Goal: Information Seeking & Learning: Check status

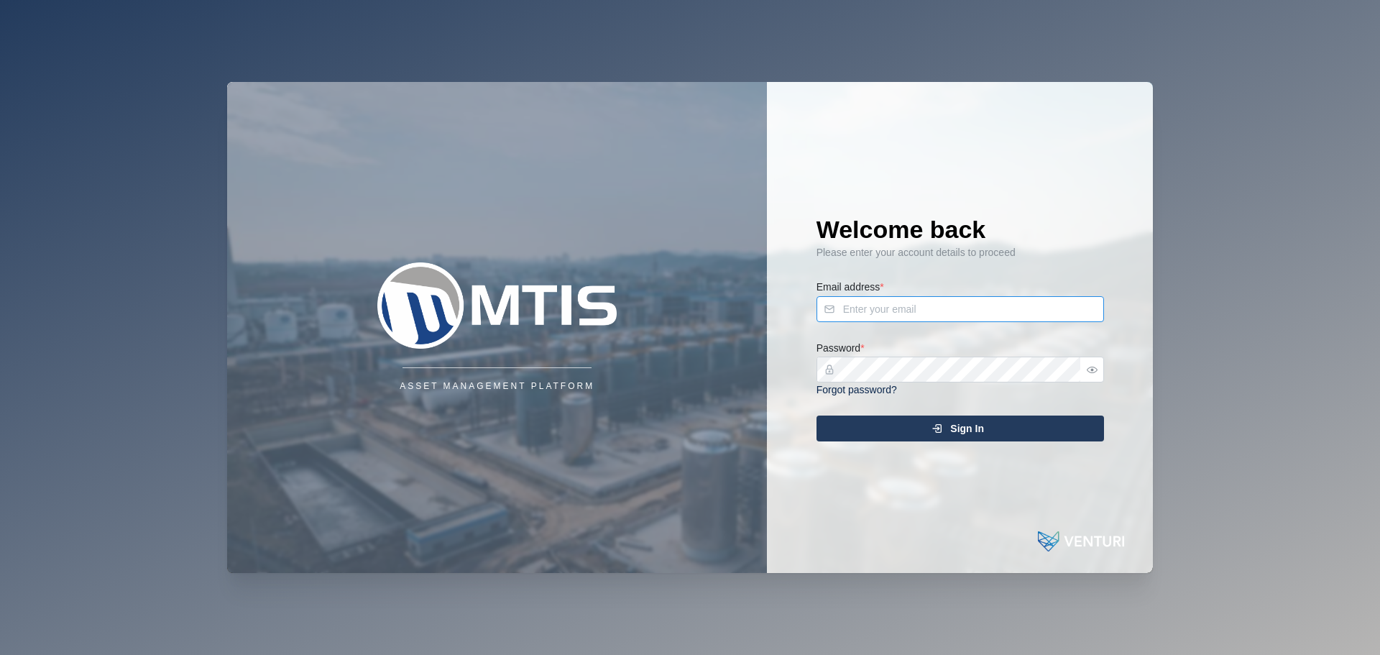
click at [935, 310] on input "Email address *" at bounding box center [961, 309] width 288 height 26
type input "admin@venturi.io"
click at [957, 433] on span "Sign In" at bounding box center [967, 428] width 34 height 24
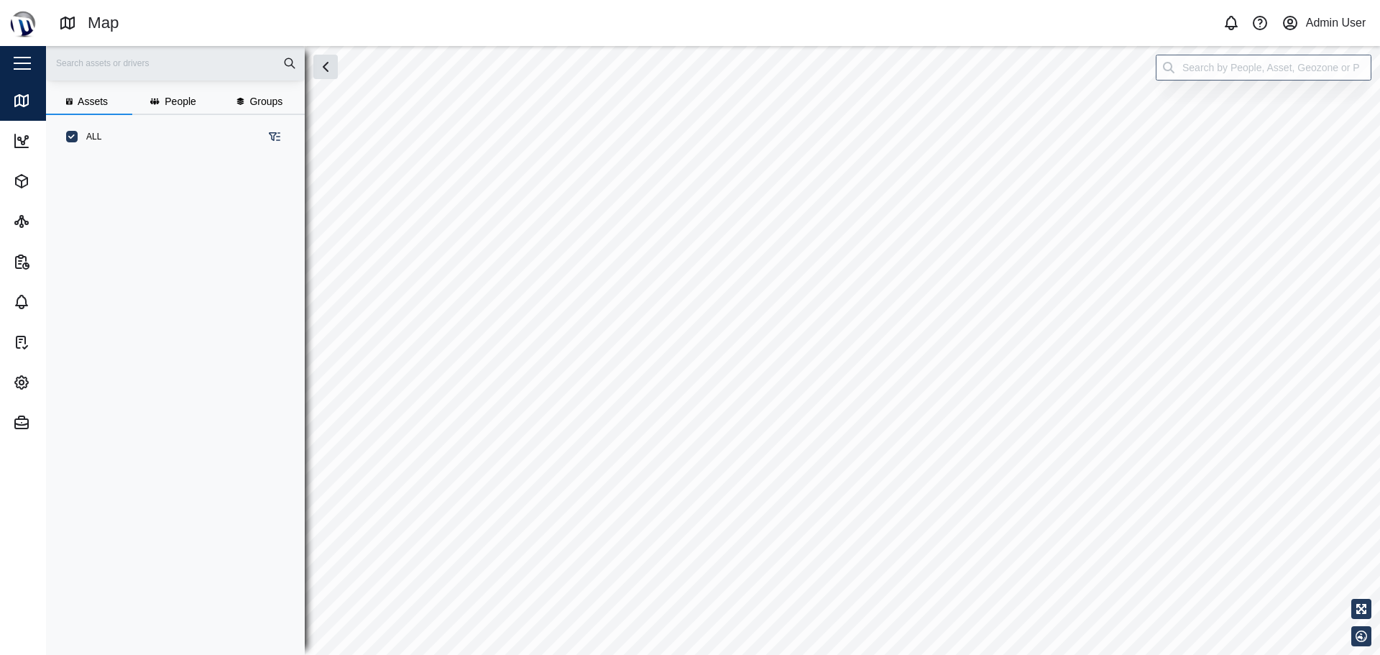
scroll to position [479, 225]
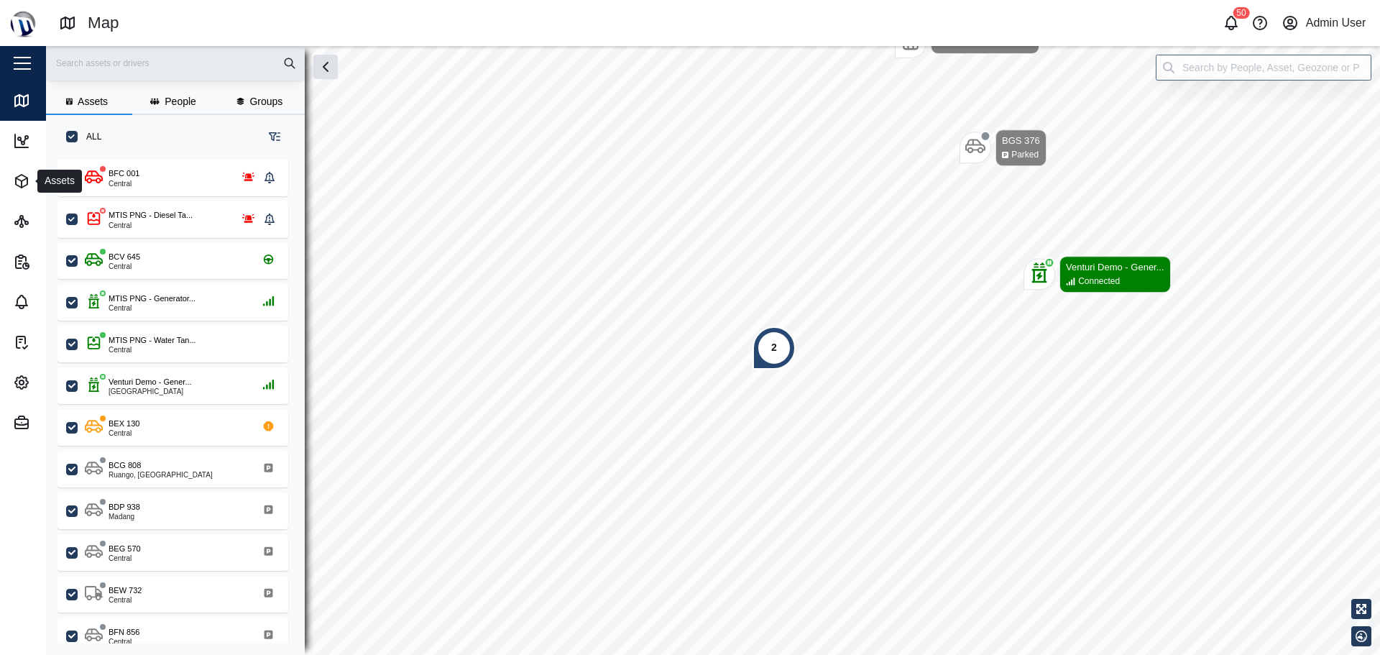
click at [12, 187] on button "Assets" at bounding box center [93, 181] width 187 height 40
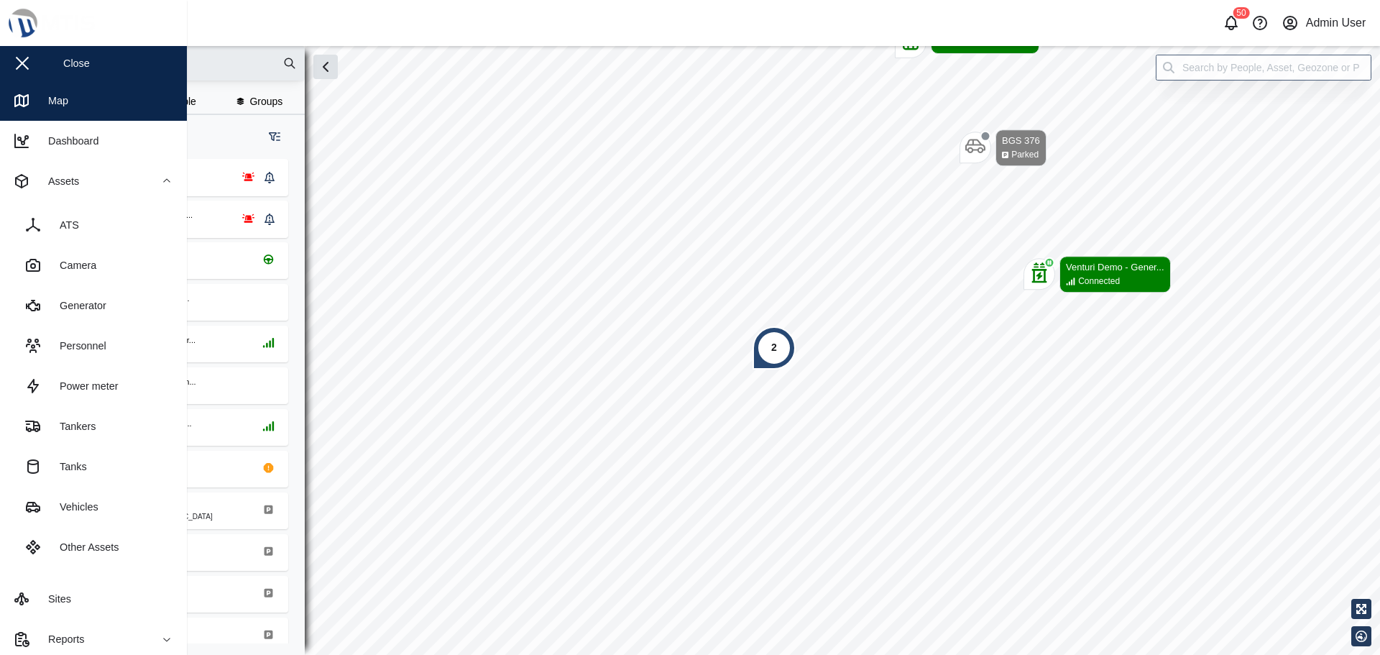
click at [79, 400] on link "Power meter" at bounding box center [94, 386] width 164 height 40
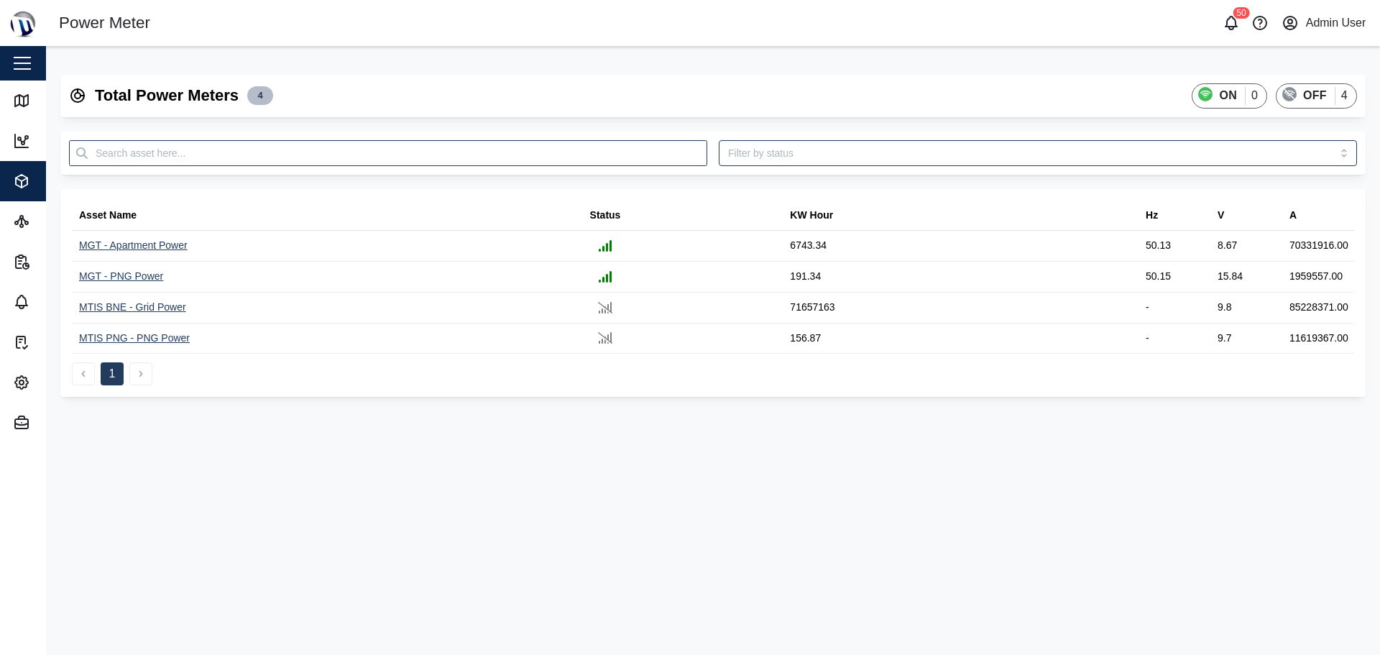
click at [158, 243] on div "MGT - Apartment Power" at bounding box center [133, 246] width 109 height 16
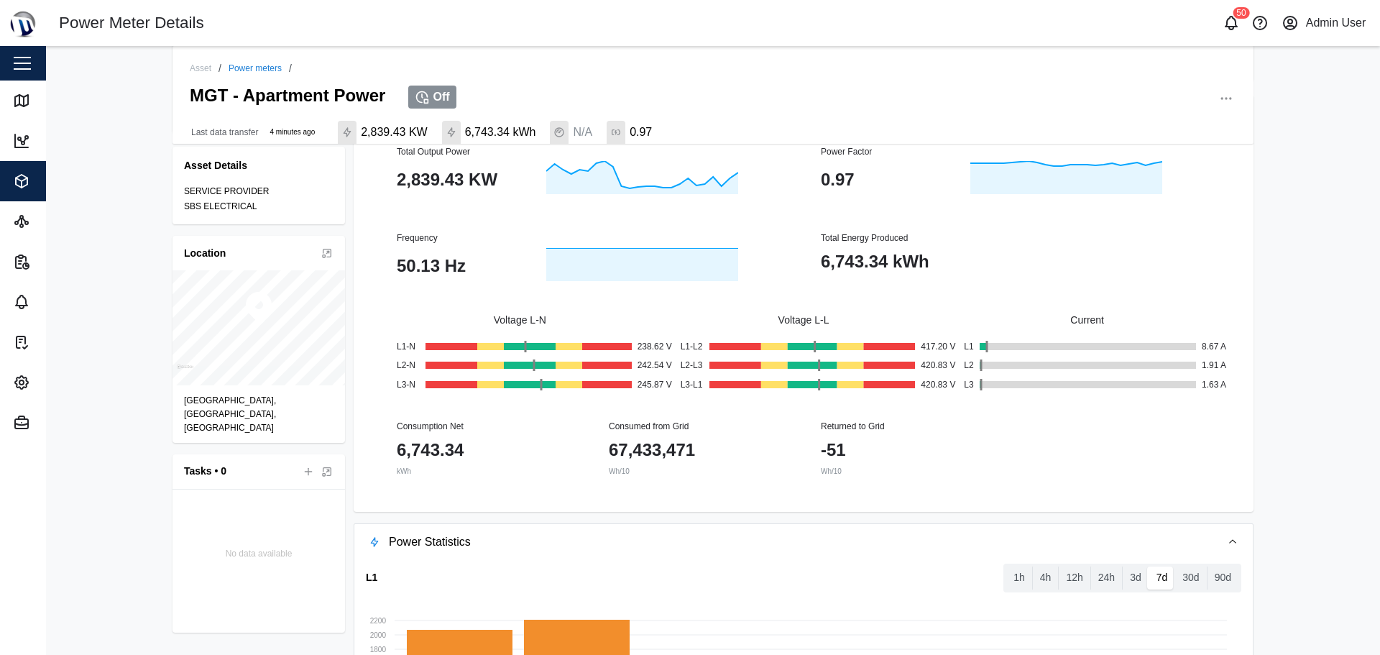
scroll to position [221, 0]
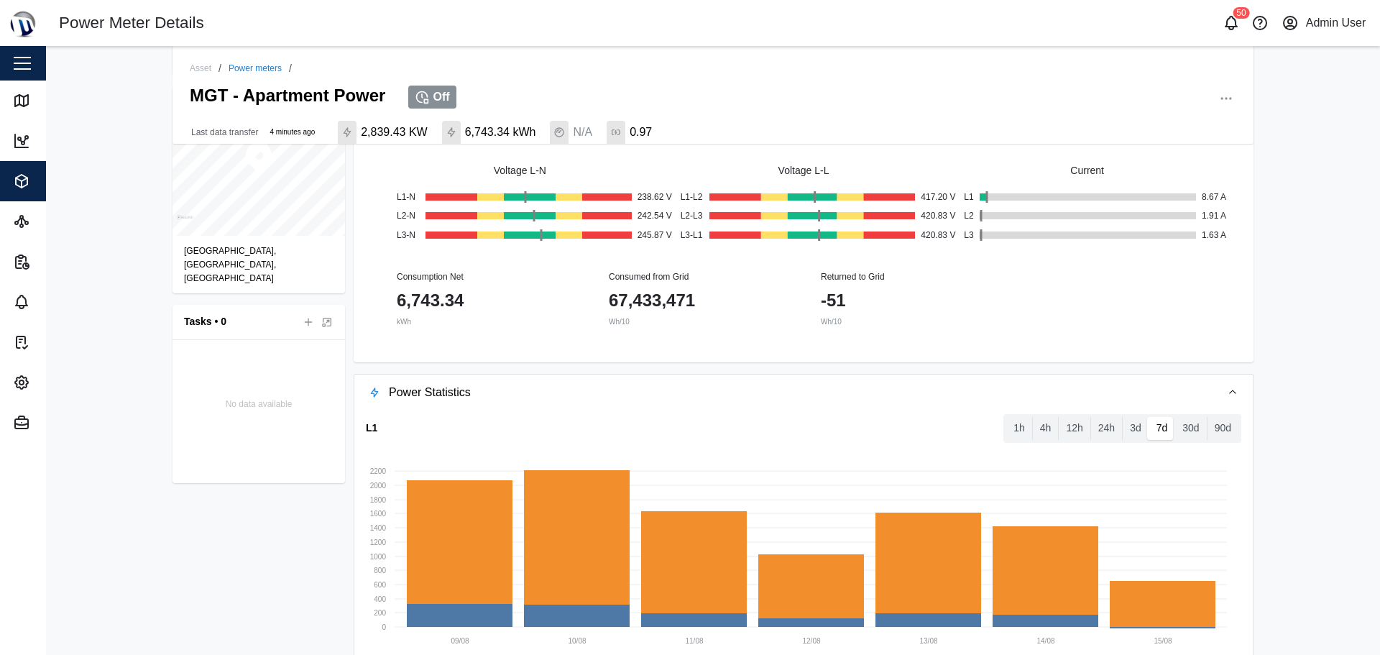
drag, startPoint x: 656, startPoint y: 408, endPoint x: 658, endPoint y: 434, distance: 26.0
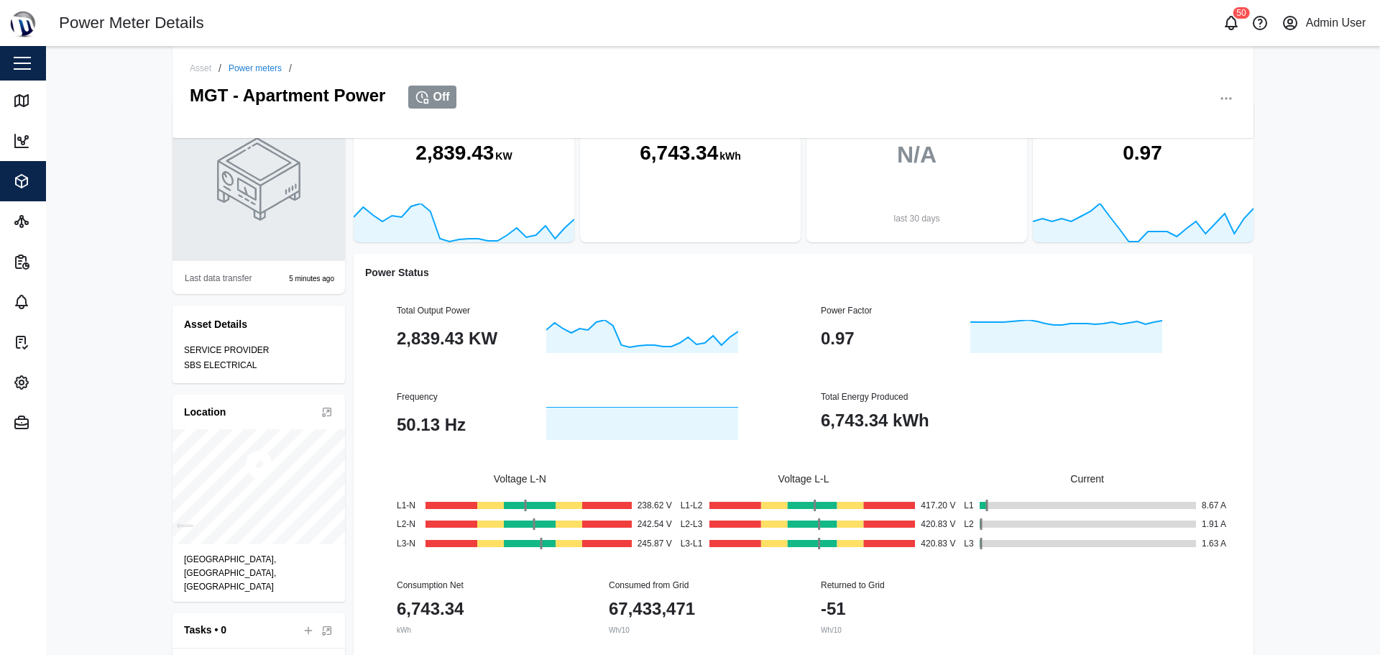
scroll to position [0, 0]
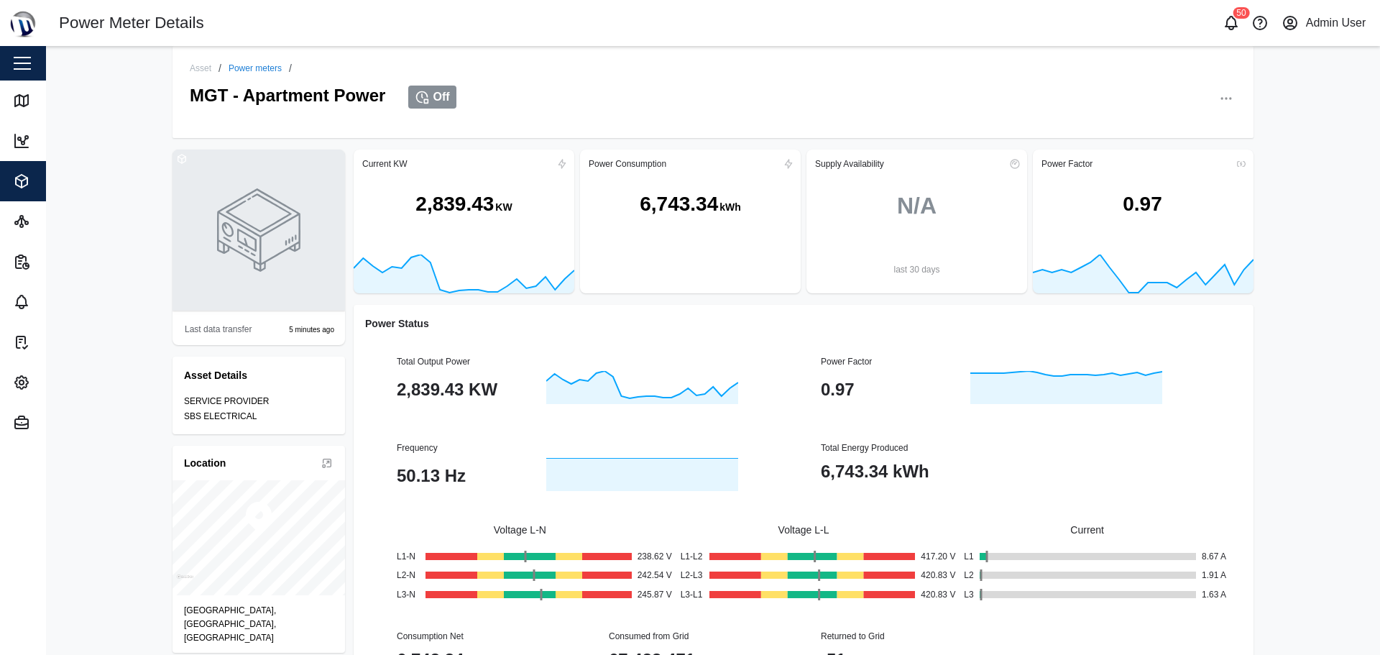
click at [1338, 397] on div "Asset / Power meters / MGT - Apartment Power Off Last data transfer 5 minutes a…" at bounding box center [713, 350] width 1334 height 609
click at [1316, 360] on div "Asset / Power meters / MGT - Apartment Power Off Last data transfer 5 minutes a…" at bounding box center [713, 350] width 1334 height 609
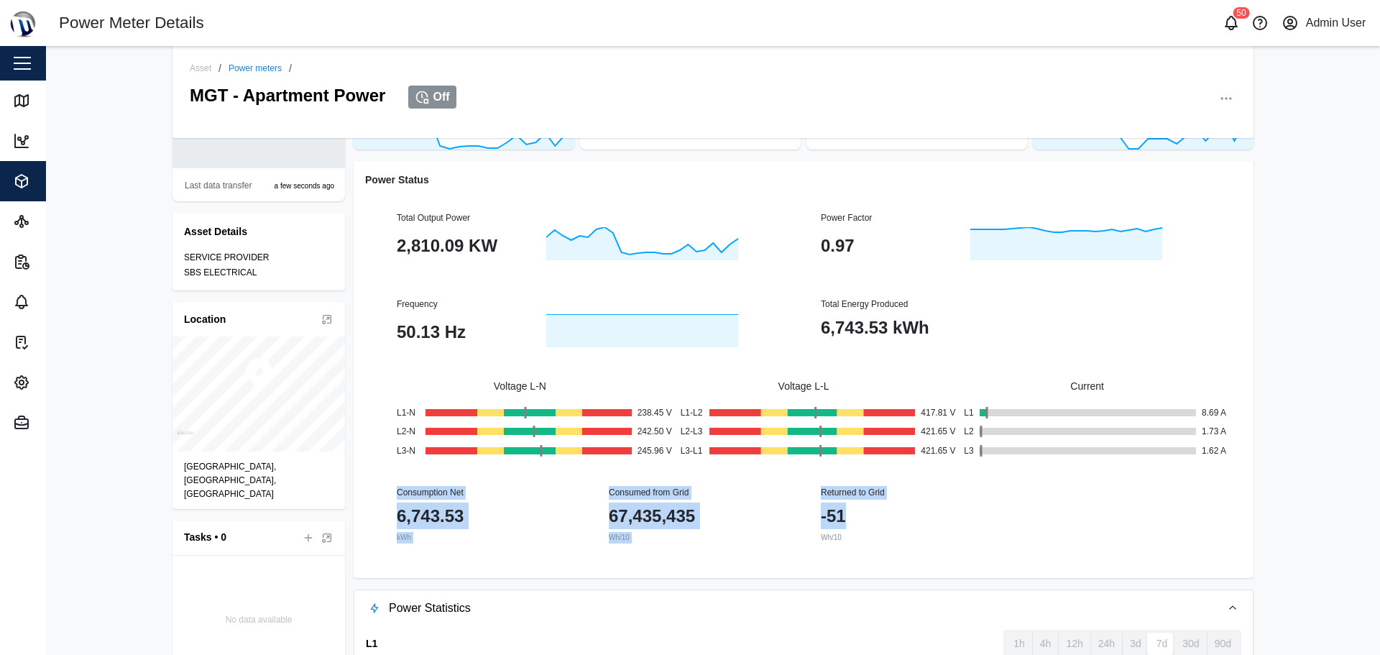
drag, startPoint x: 373, startPoint y: 476, endPoint x: 914, endPoint y: 522, distance: 542.5
click at [913, 521] on div "Total Output Power 2,810.09 KW Power Factor 0.97 Frequency 50.13 Hz Total Energ…" at bounding box center [803, 377] width 877 height 378
click at [924, 523] on div "-51" at bounding box center [893, 515] width 144 height 27
drag, startPoint x: 389, startPoint y: 487, endPoint x: 963, endPoint y: 536, distance: 576.5
click at [963, 536] on div "Consumption Net 6,743.53 kWh Consumed from Grid 67,435,435 Wh/10 Returned to Gr…" at bounding box center [804, 514] width 848 height 91
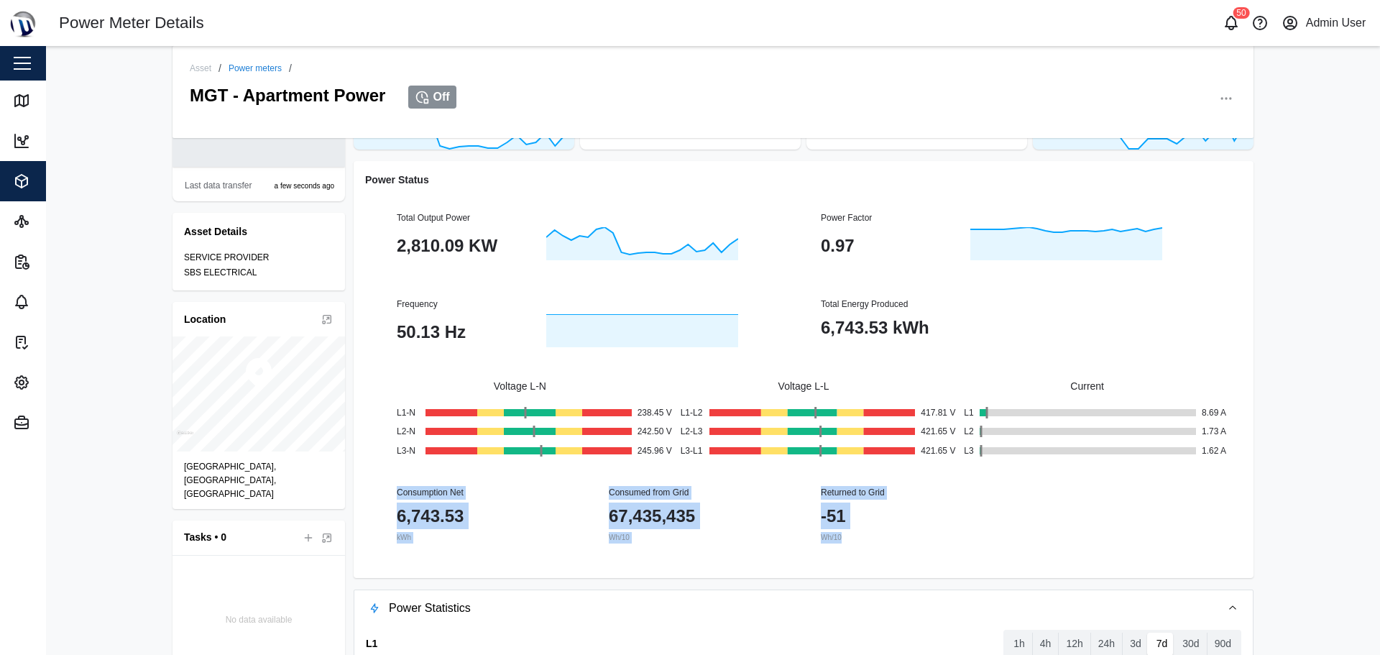
click at [963, 536] on div "Wh/10" at bounding box center [910, 538] width 178 height 12
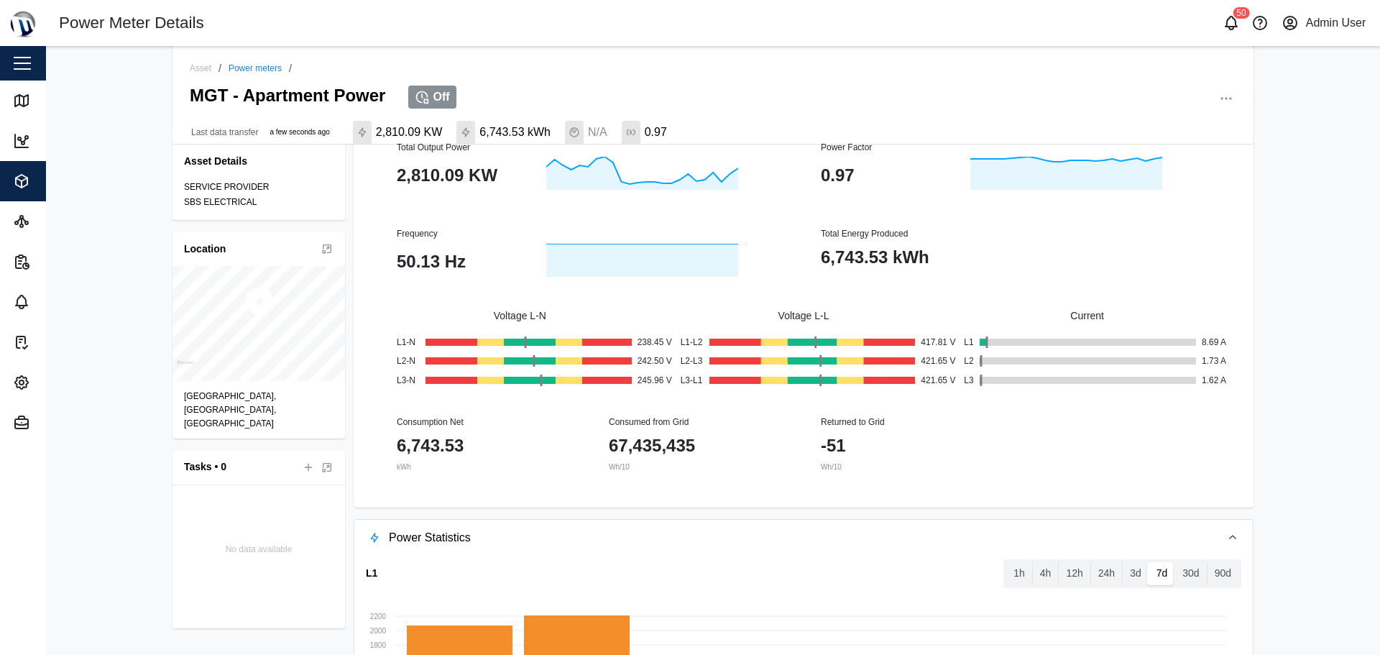
scroll to position [221, 0]
click at [943, 481] on div "Returned to Grid -51 Wh/10" at bounding box center [910, 442] width 212 height 91
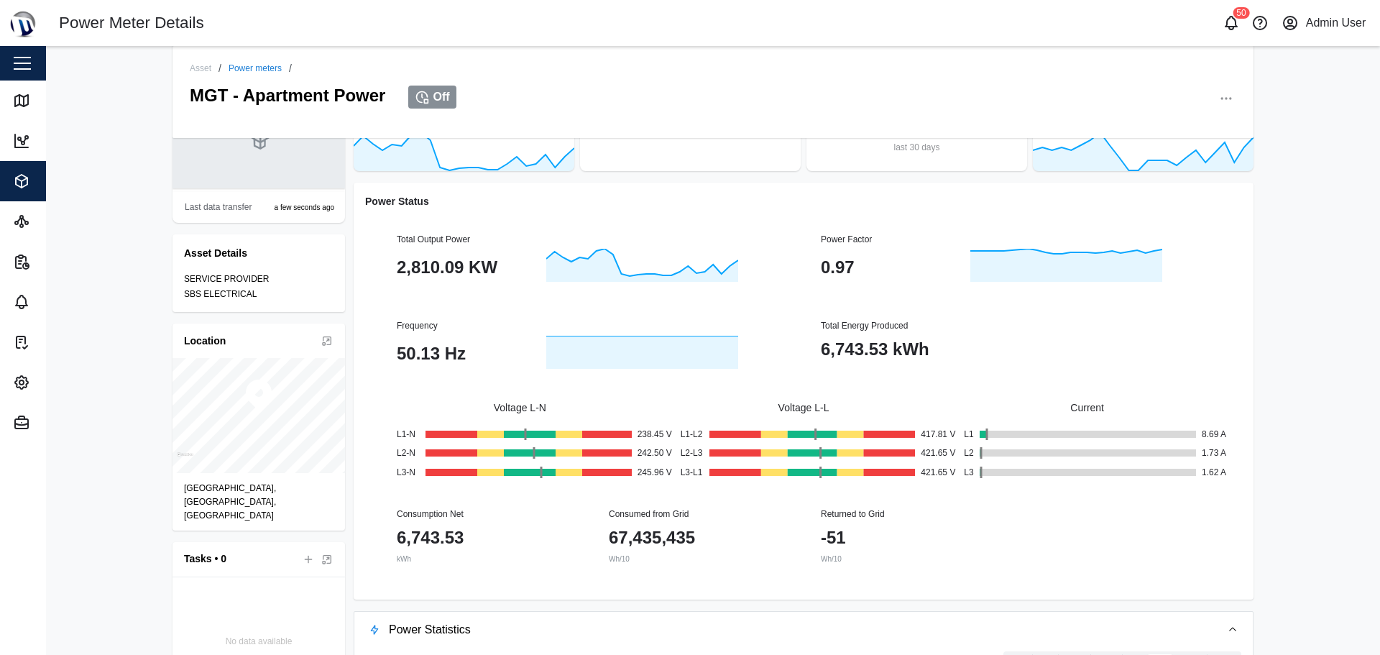
scroll to position [144, 0]
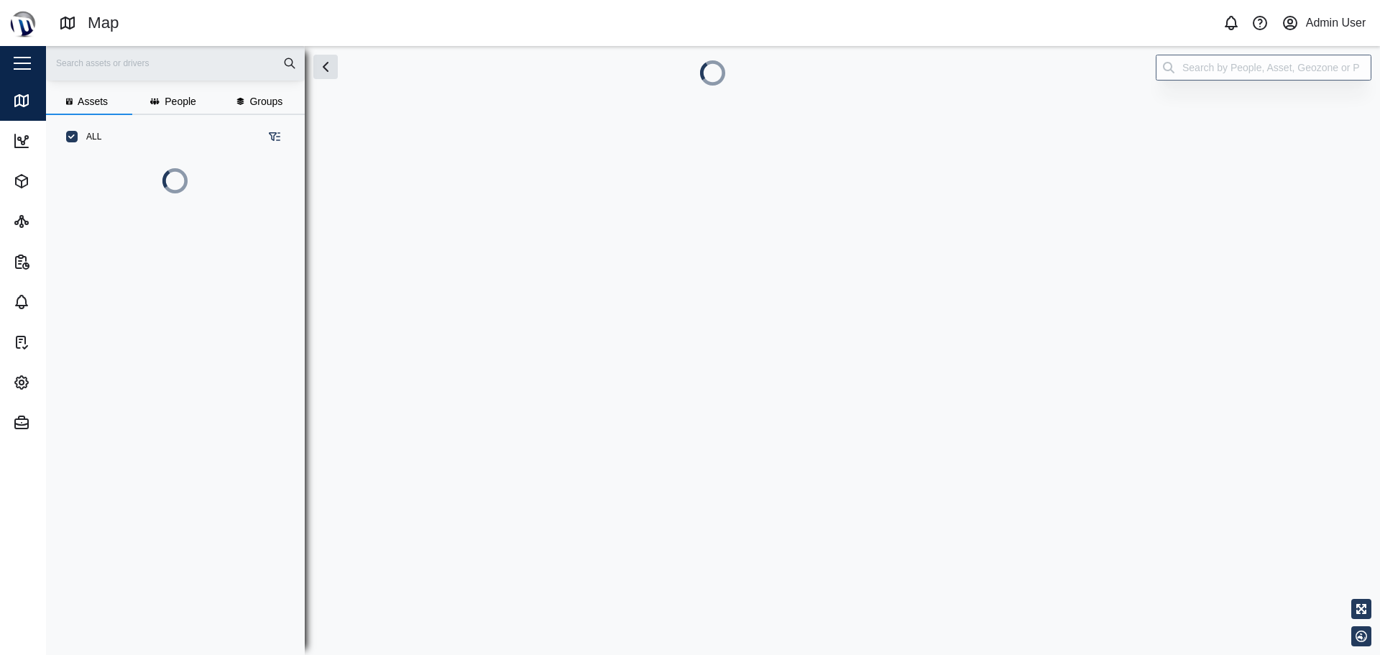
scroll to position [479, 225]
click at [25, 183] on icon "button" at bounding box center [21, 181] width 17 height 17
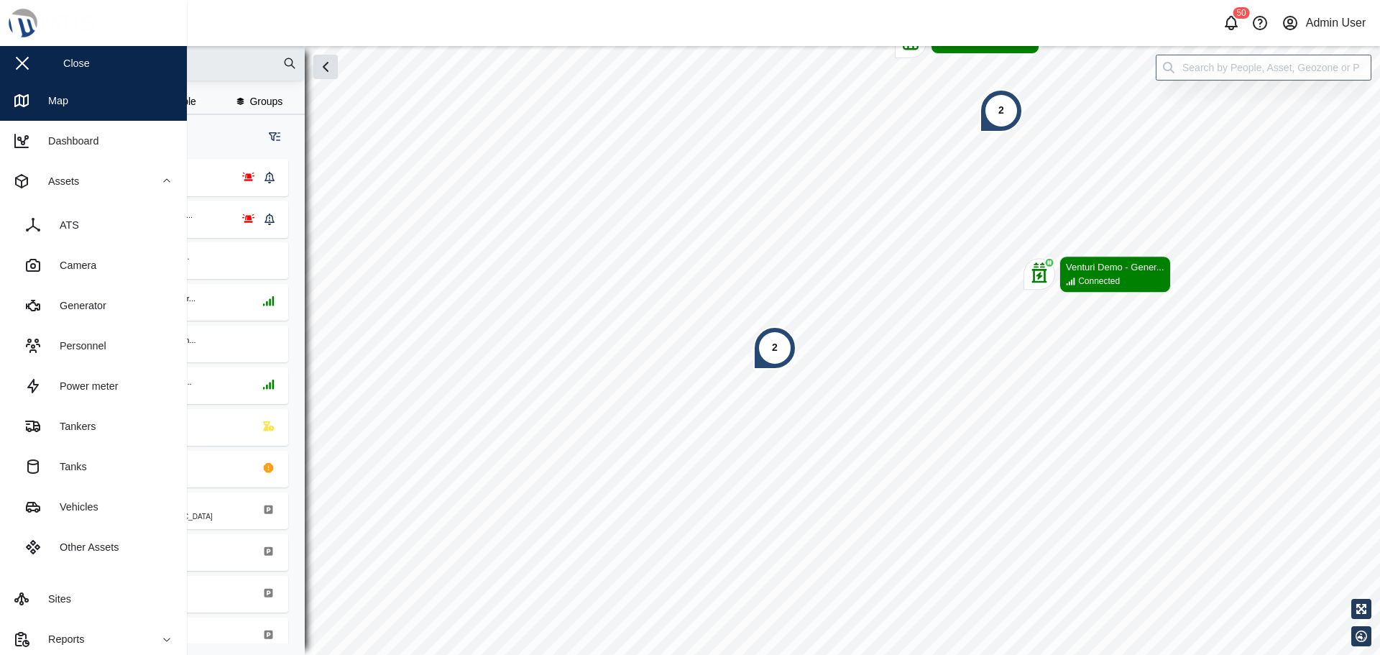
click at [87, 398] on link "Power meter" at bounding box center [94, 386] width 164 height 40
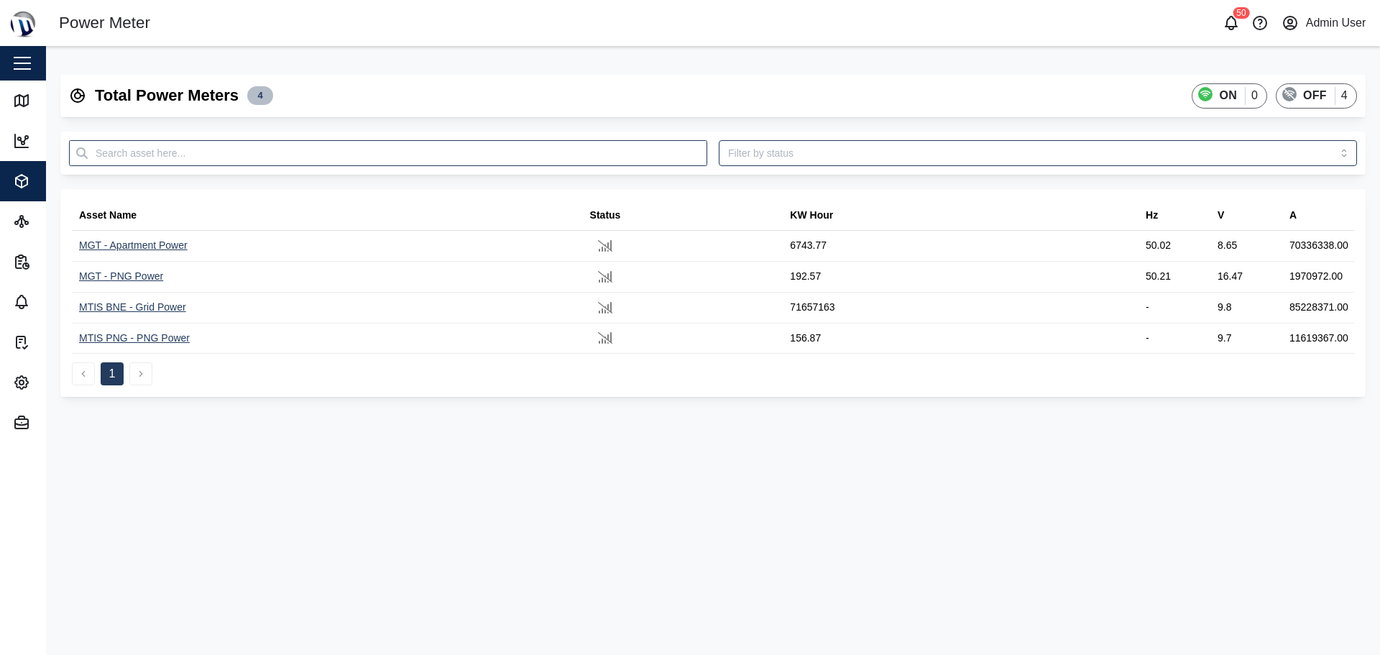
click at [175, 251] on div "MGT - Apartment Power" at bounding box center [133, 246] width 109 height 16
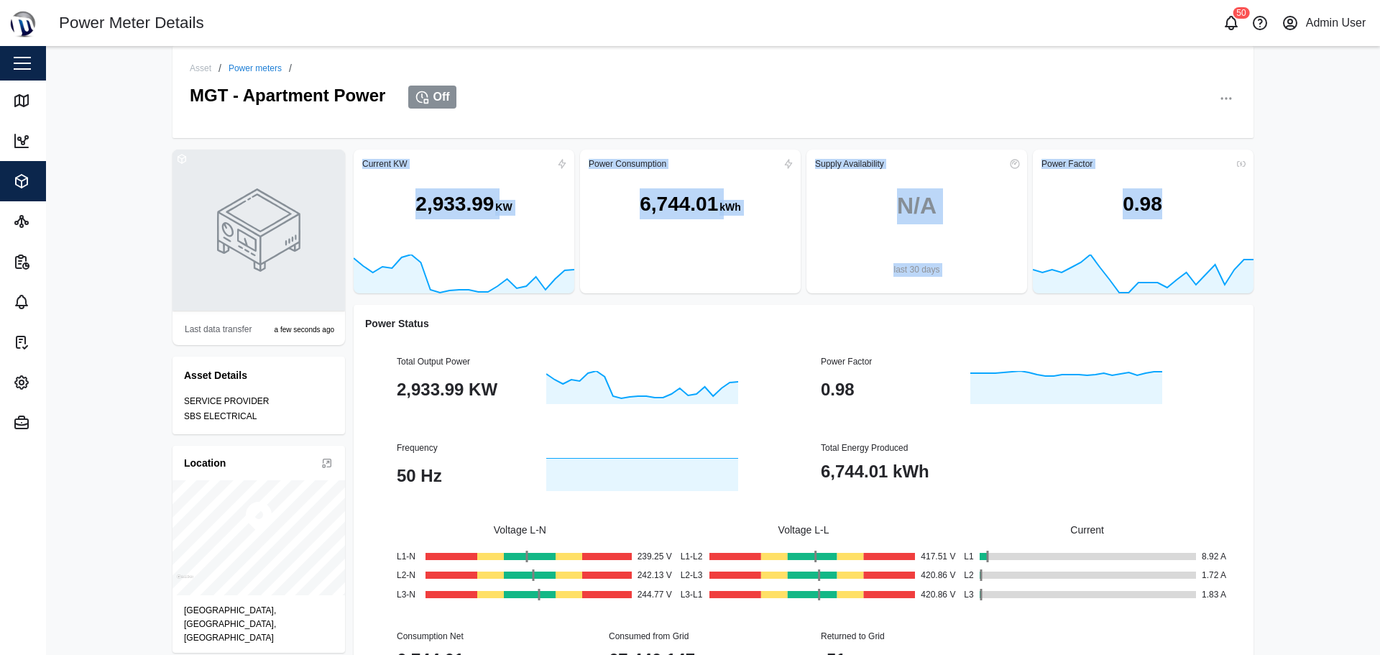
drag, startPoint x: 345, startPoint y: 145, endPoint x: 1257, endPoint y: 253, distance: 918.5
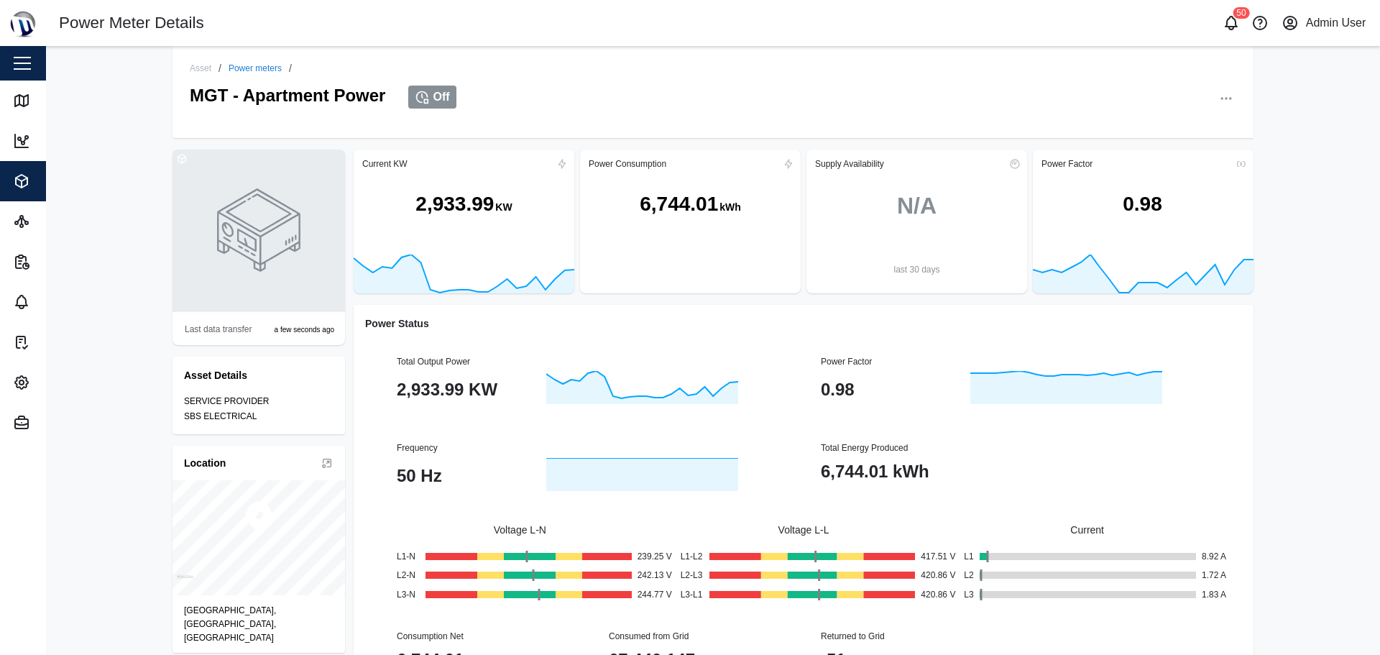
click at [1273, 264] on div "Asset / Power meters / MGT - Apartment Power Off Last data transfer a few secon…" at bounding box center [713, 350] width 1334 height 609
click at [33, 179] on div "Assets" at bounding box center [78, 181] width 131 height 17
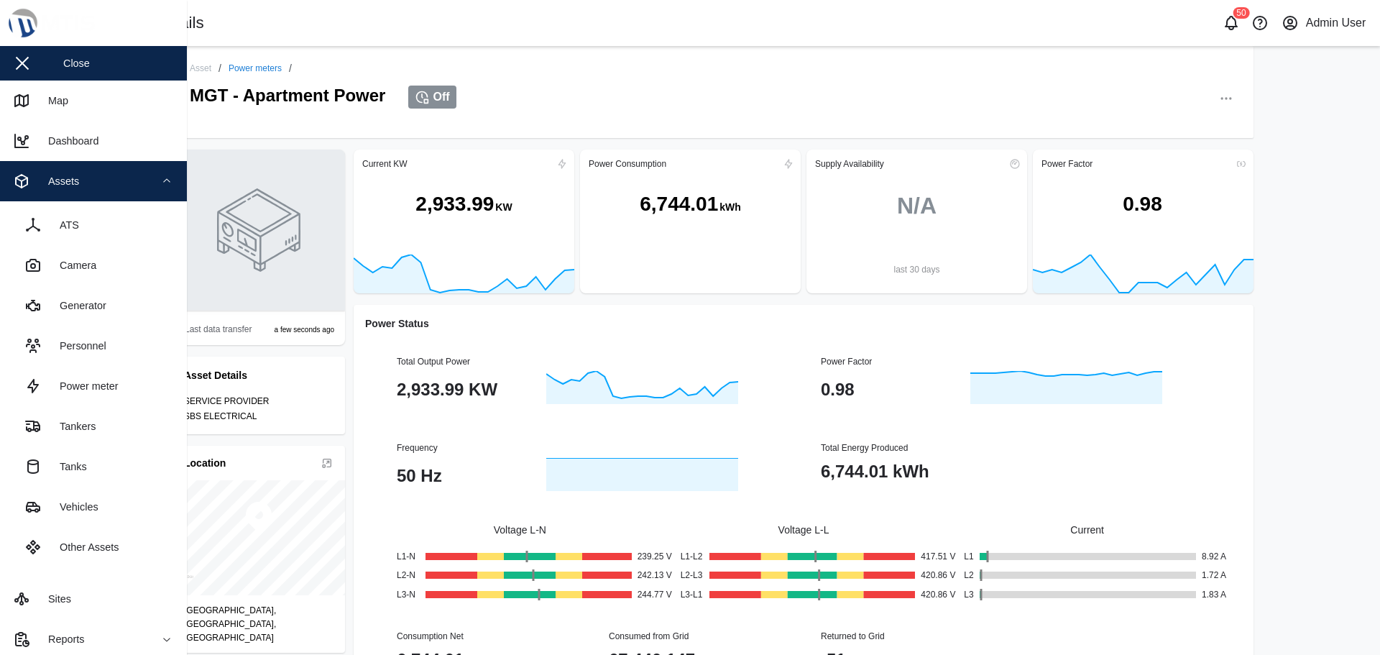
click at [72, 313] on div "Generator" at bounding box center [78, 306] width 58 height 16
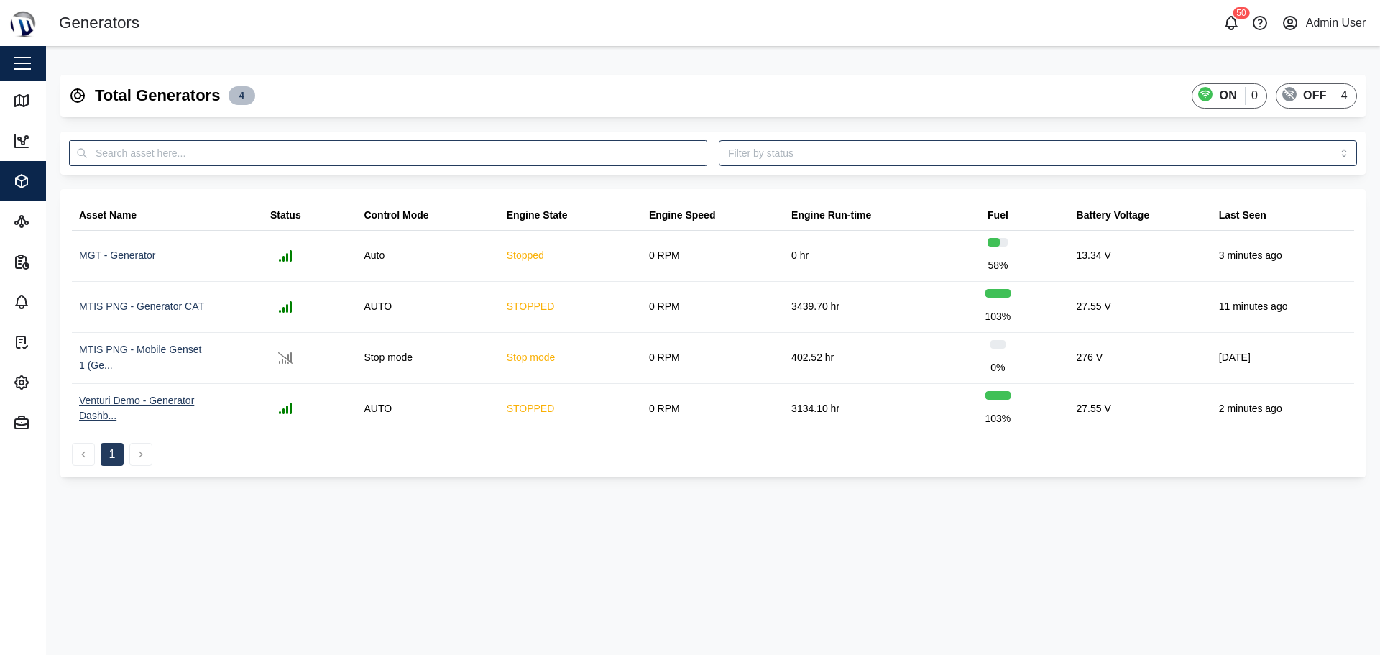
click at [170, 303] on div "MTIS PNG - Generator CAT" at bounding box center [141, 307] width 125 height 16
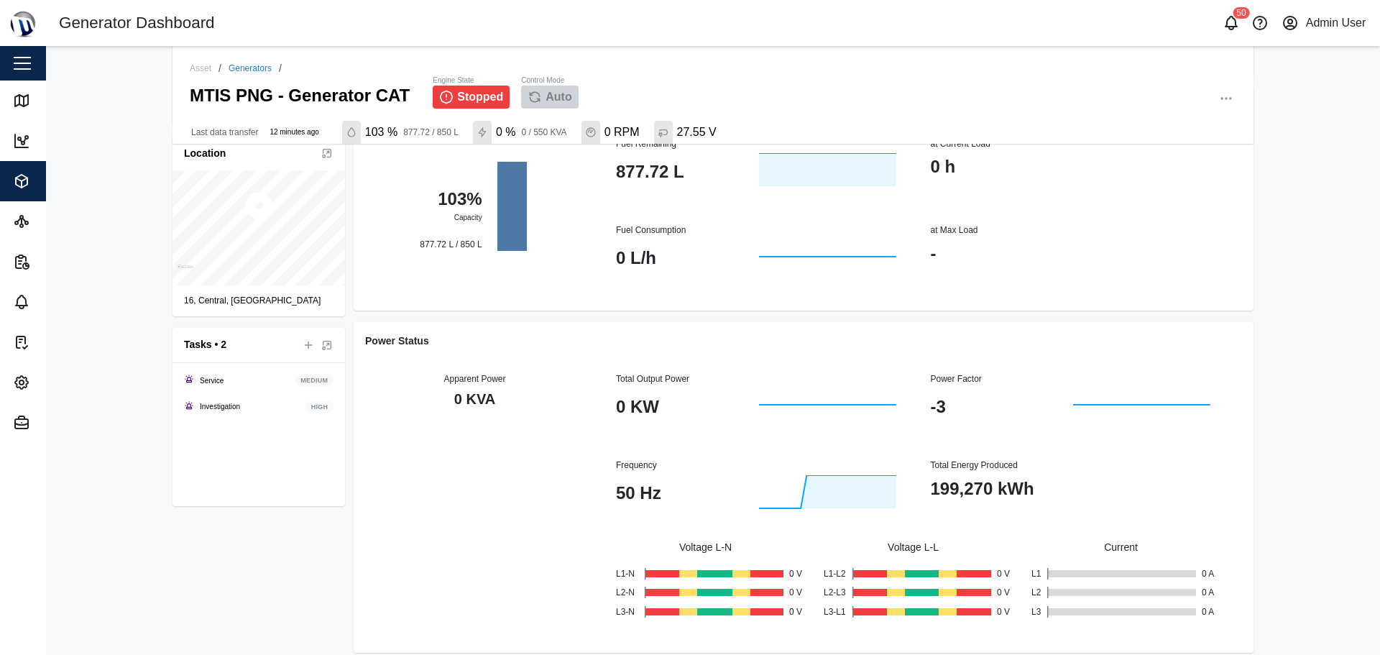
scroll to position [509, 0]
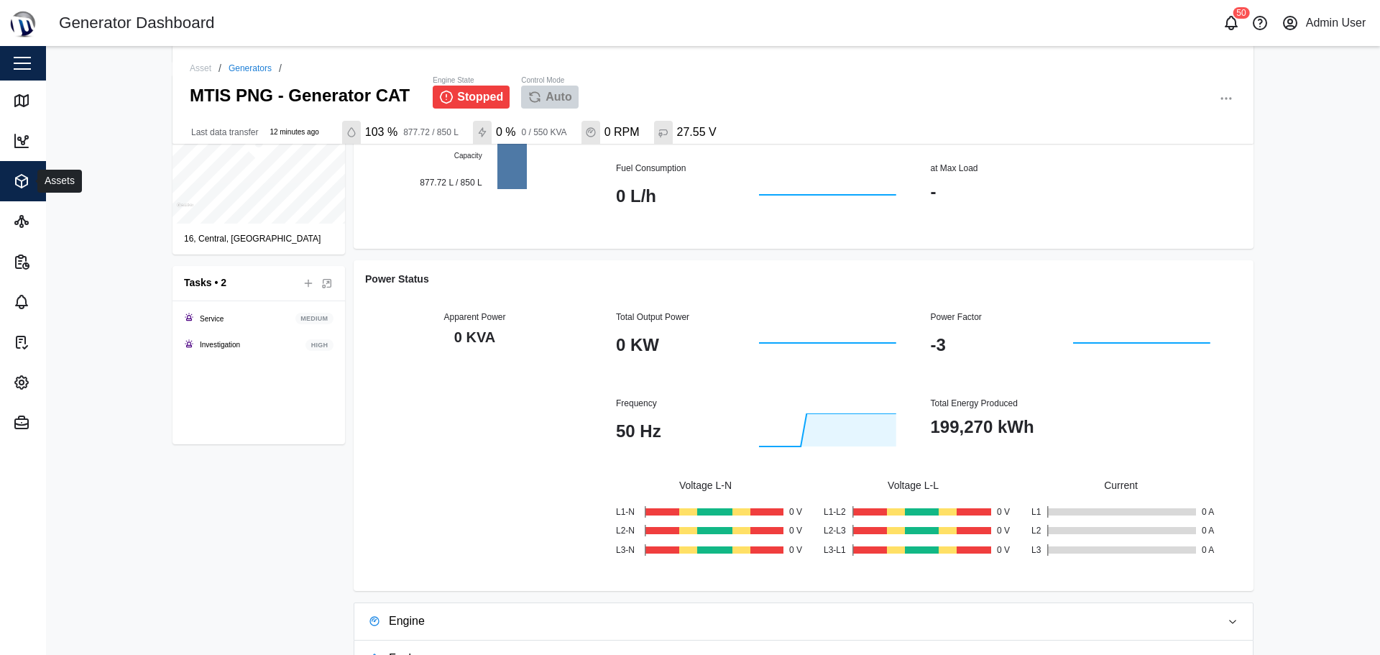
click at [28, 185] on icon "button" at bounding box center [21, 181] width 17 height 17
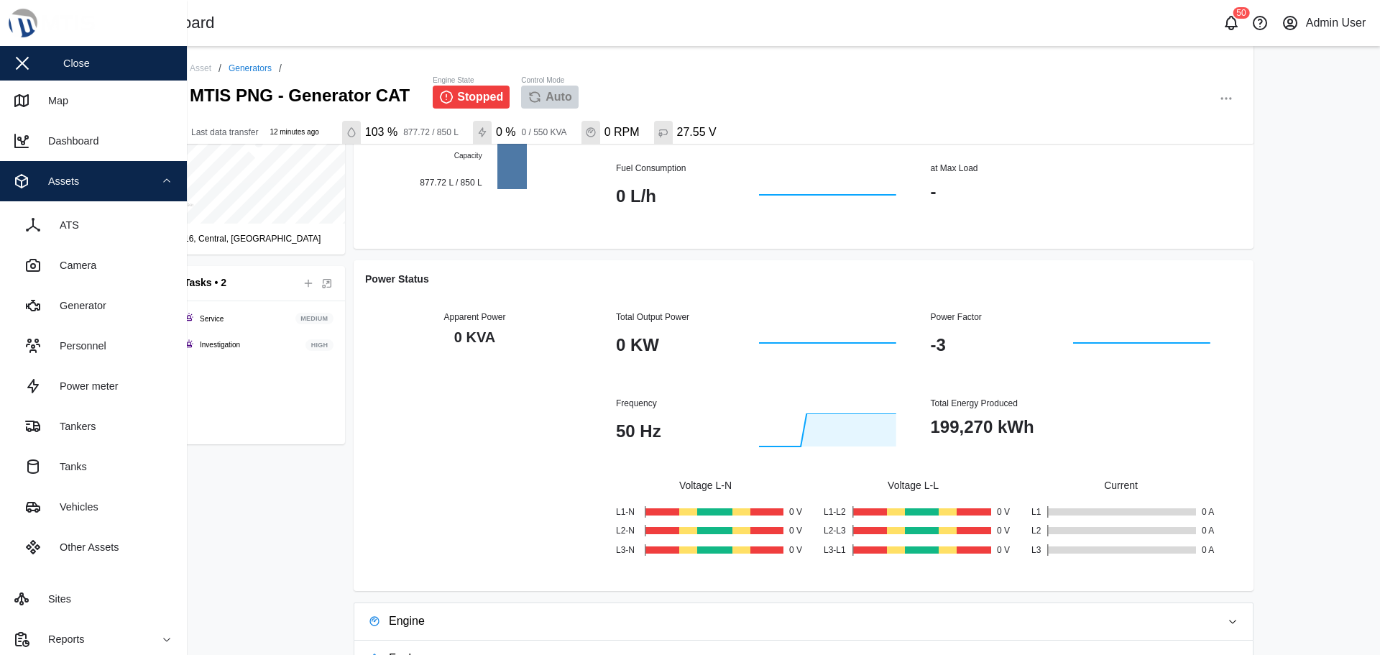
click at [86, 379] on div "Power meter" at bounding box center [84, 386] width 70 height 16
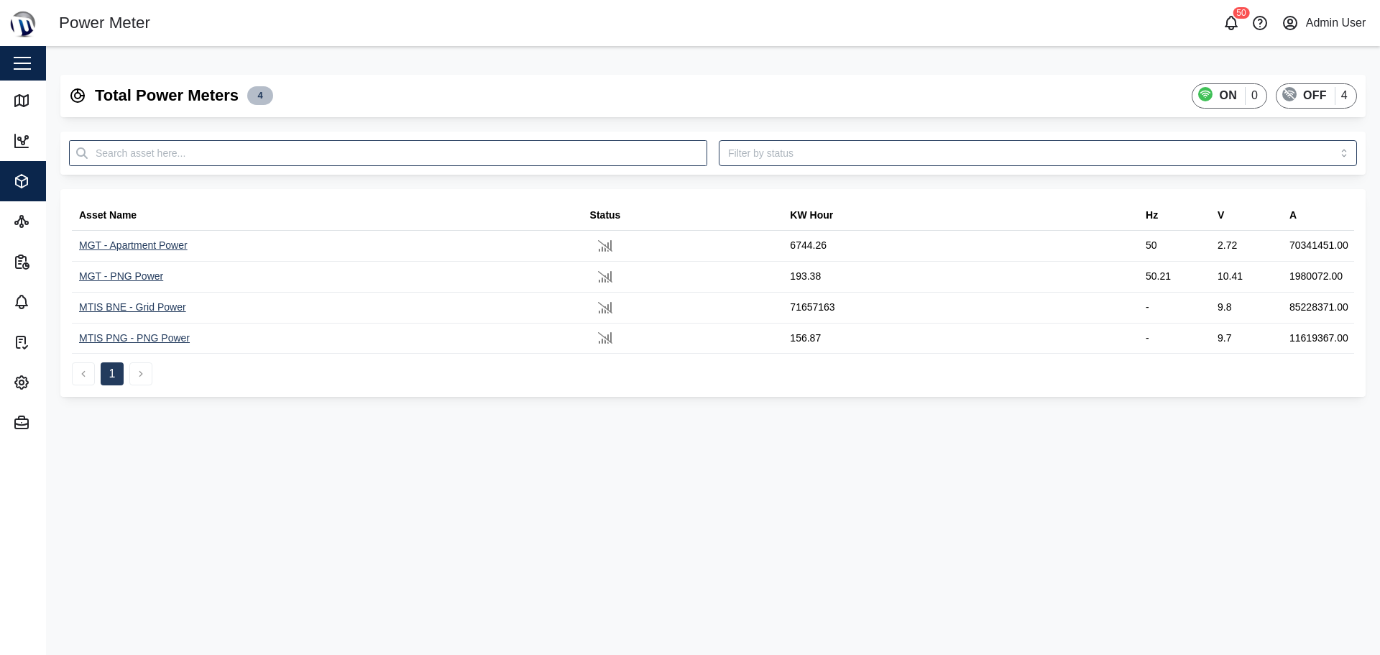
click at [150, 247] on div "MGT - Apartment Power" at bounding box center [133, 246] width 109 height 16
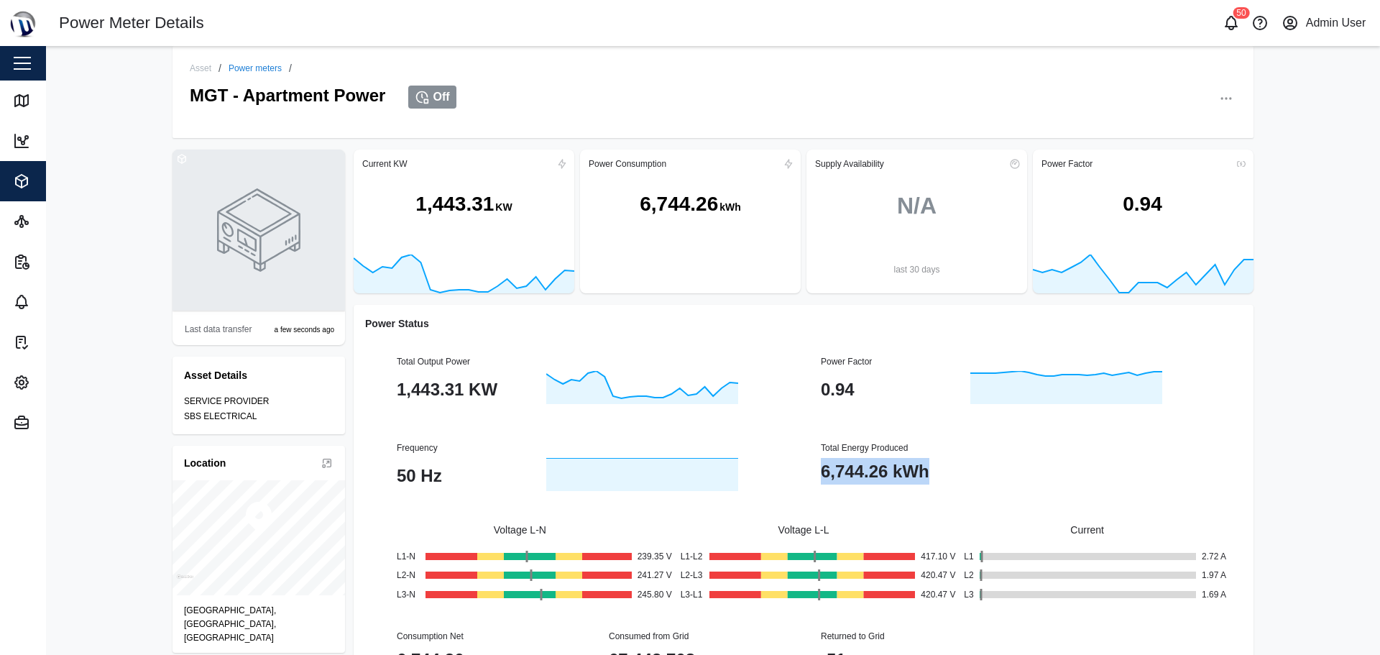
drag, startPoint x: 809, startPoint y: 471, endPoint x: 932, endPoint y: 476, distance: 123.0
click at [930, 476] on div "Total Energy Produced 6,744.26 kWh" at bounding box center [1016, 467] width 424 height 87
drag, startPoint x: 392, startPoint y: 392, endPoint x: 510, endPoint y: 398, distance: 118.0
click at [510, 398] on div "1,443.31 KW" at bounding box center [469, 389] width 144 height 27
click at [440, 329] on div "Power Status" at bounding box center [803, 324] width 877 height 16
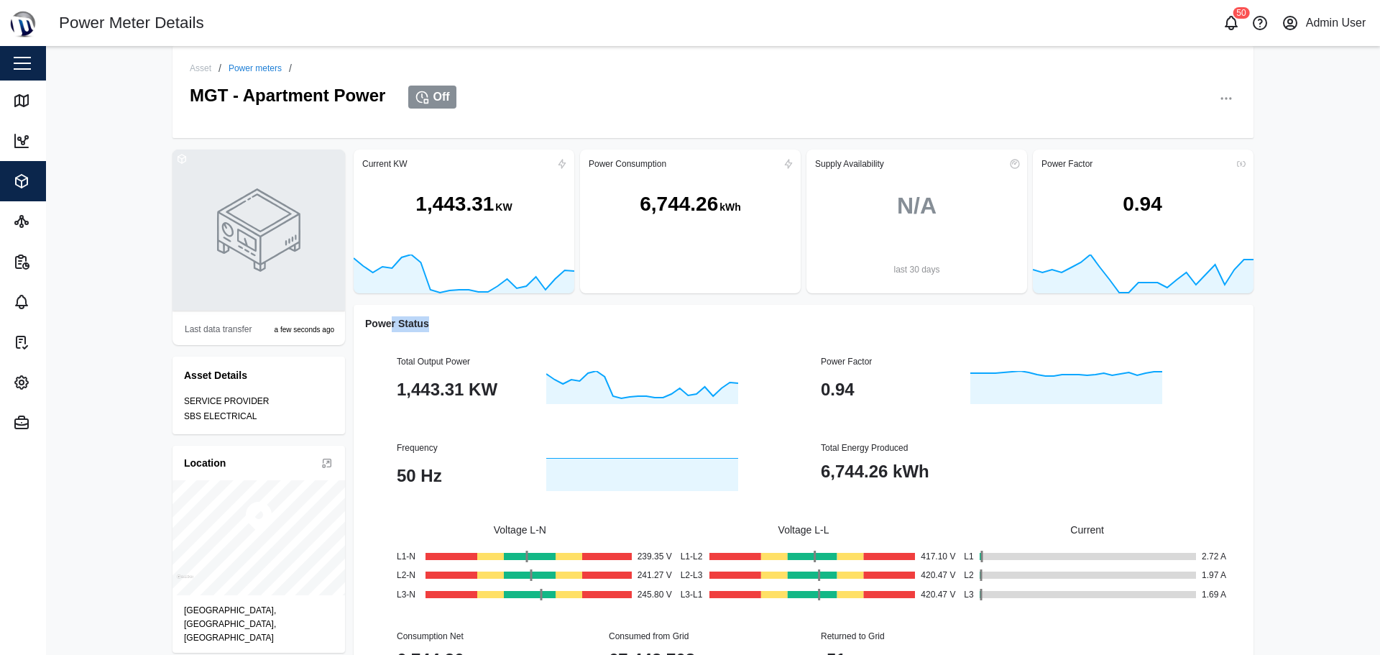
drag, startPoint x: 384, startPoint y: 325, endPoint x: 423, endPoint y: 326, distance: 38.8
click at [423, 326] on div "Power Status" at bounding box center [803, 324] width 877 height 16
drag, startPoint x: 390, startPoint y: 357, endPoint x: 469, endPoint y: 364, distance: 79.5
click at [469, 364] on div "Total Output Power 1,443.31 KW" at bounding box center [592, 381] width 424 height 87
drag, startPoint x: 816, startPoint y: 451, endPoint x: 932, endPoint y: 451, distance: 115.7
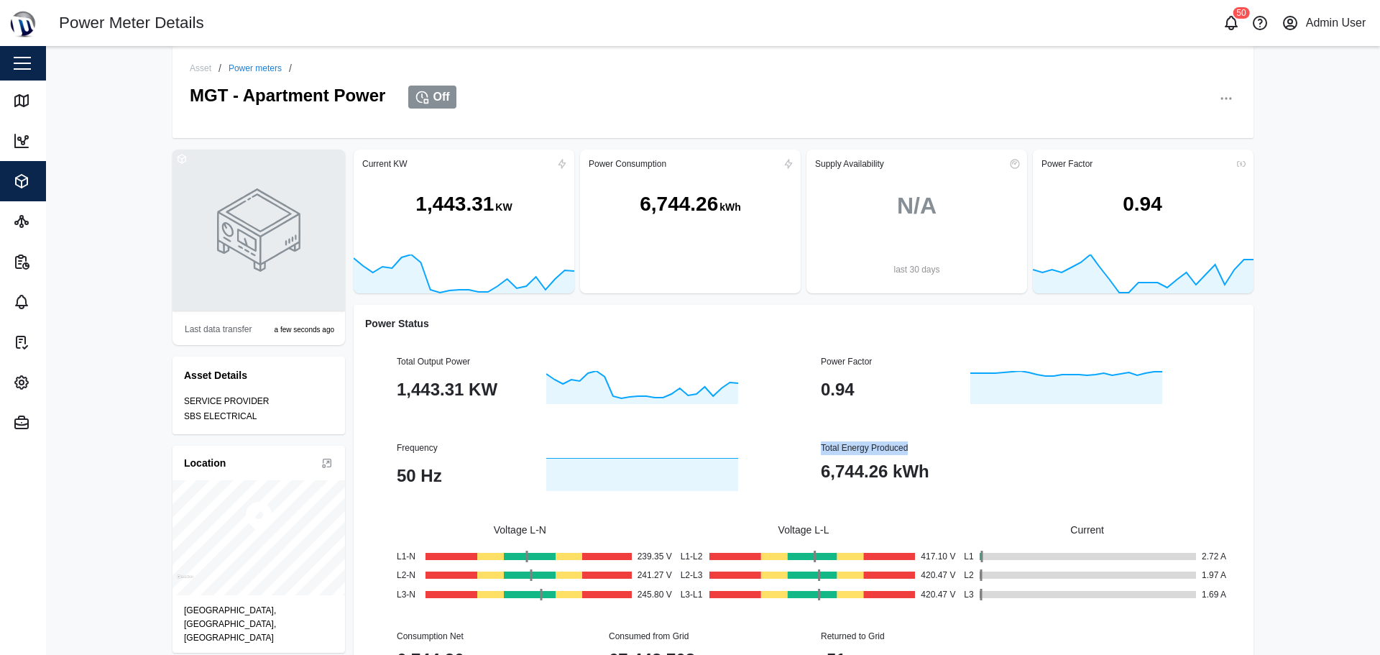
click at [932, 451] on div "Total Energy Produced" at bounding box center [1016, 448] width 390 height 14
drag, startPoint x: 379, startPoint y: 447, endPoint x: 474, endPoint y: 448, distance: 95.6
click at [474, 448] on div "Frequency 50 Hz" at bounding box center [592, 467] width 424 height 87
drag, startPoint x: 804, startPoint y: 368, endPoint x: 917, endPoint y: 368, distance: 112.9
click at [917, 368] on div "Total Output Power 1,443.31 KW Power Factor 0.94 Frequency 50 Hz Total Energy P…" at bounding box center [804, 424] width 848 height 173
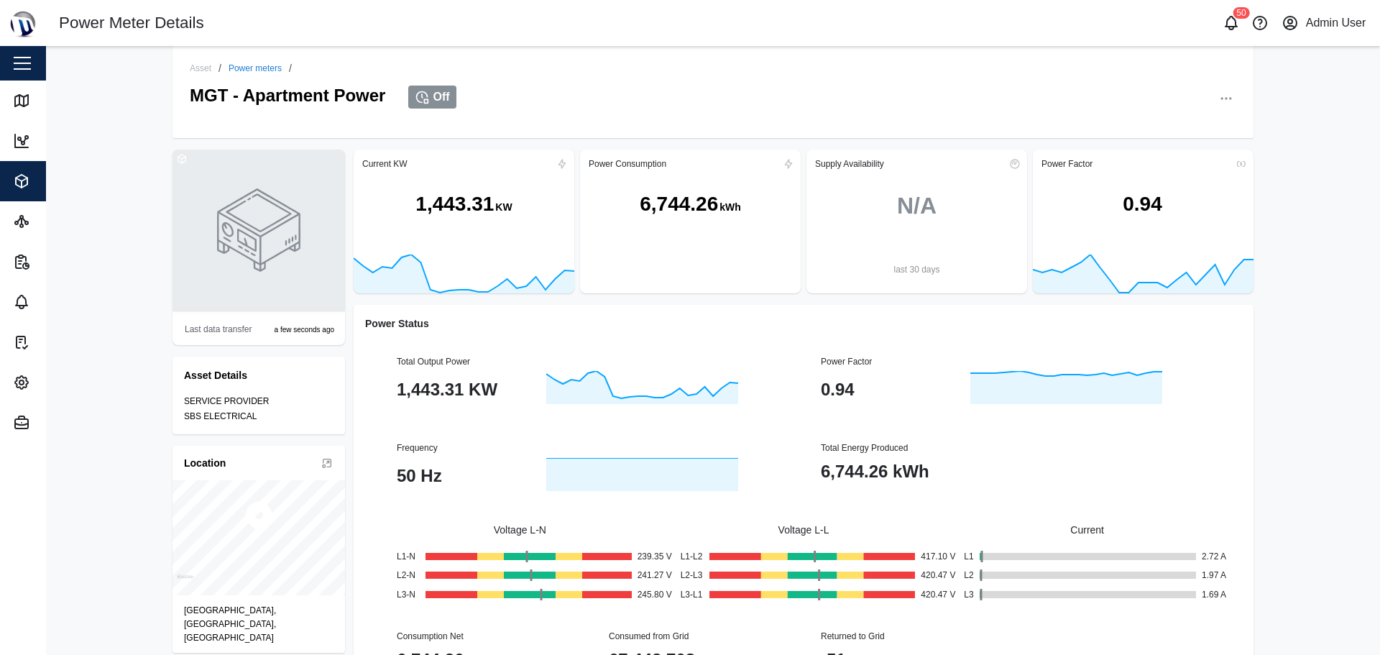
click at [354, 313] on div "Power Status Total Output Power 1,443.31 KW Power Factor 0.94 Frequency 50 Hz T…" at bounding box center [804, 513] width 900 height 417
click at [17, 200] on span "Assets" at bounding box center [78, 181] width 131 height 40
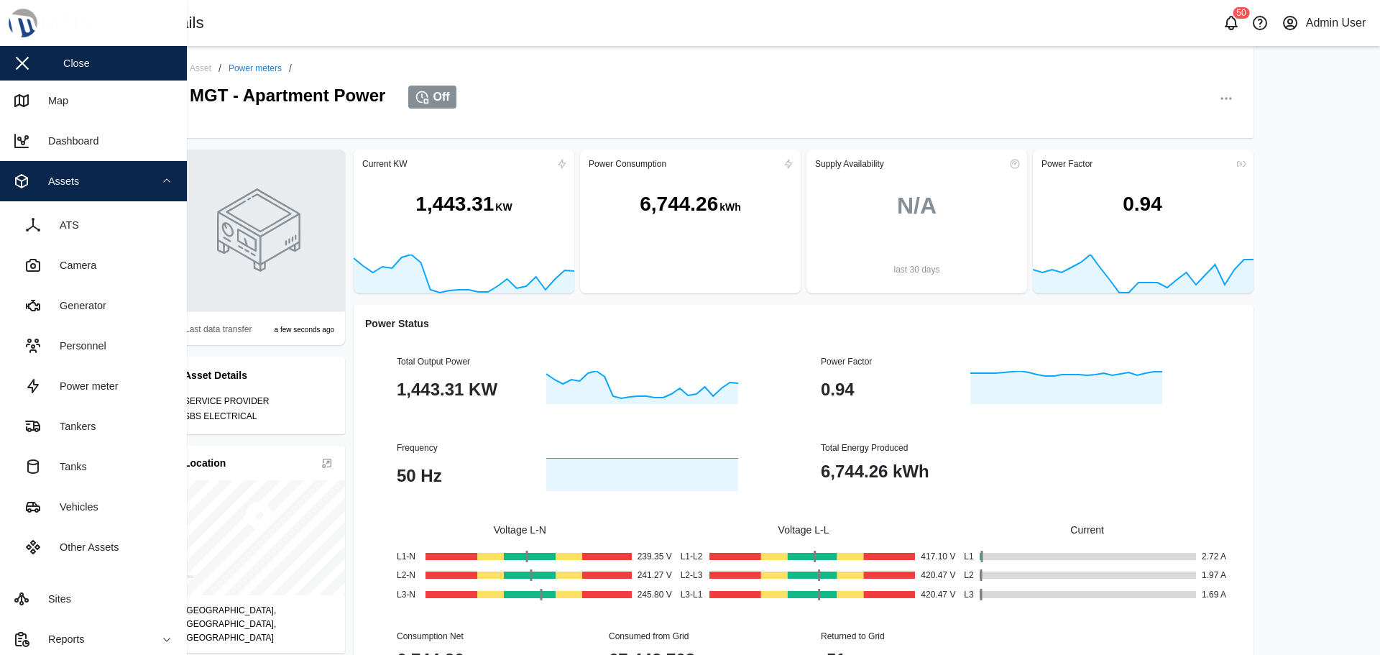
click at [71, 461] on div "Tanks" at bounding box center [68, 467] width 38 height 16
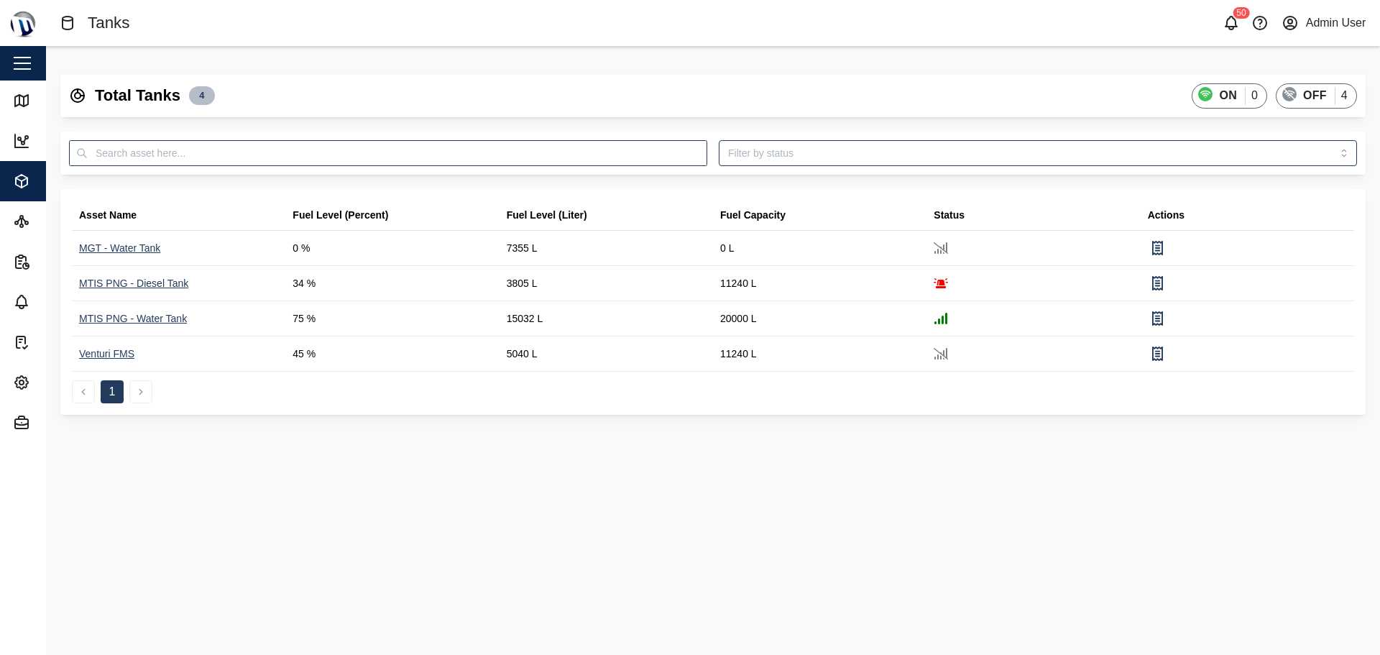
click at [153, 321] on div "MTIS PNG - Water Tank" at bounding box center [133, 319] width 108 height 16
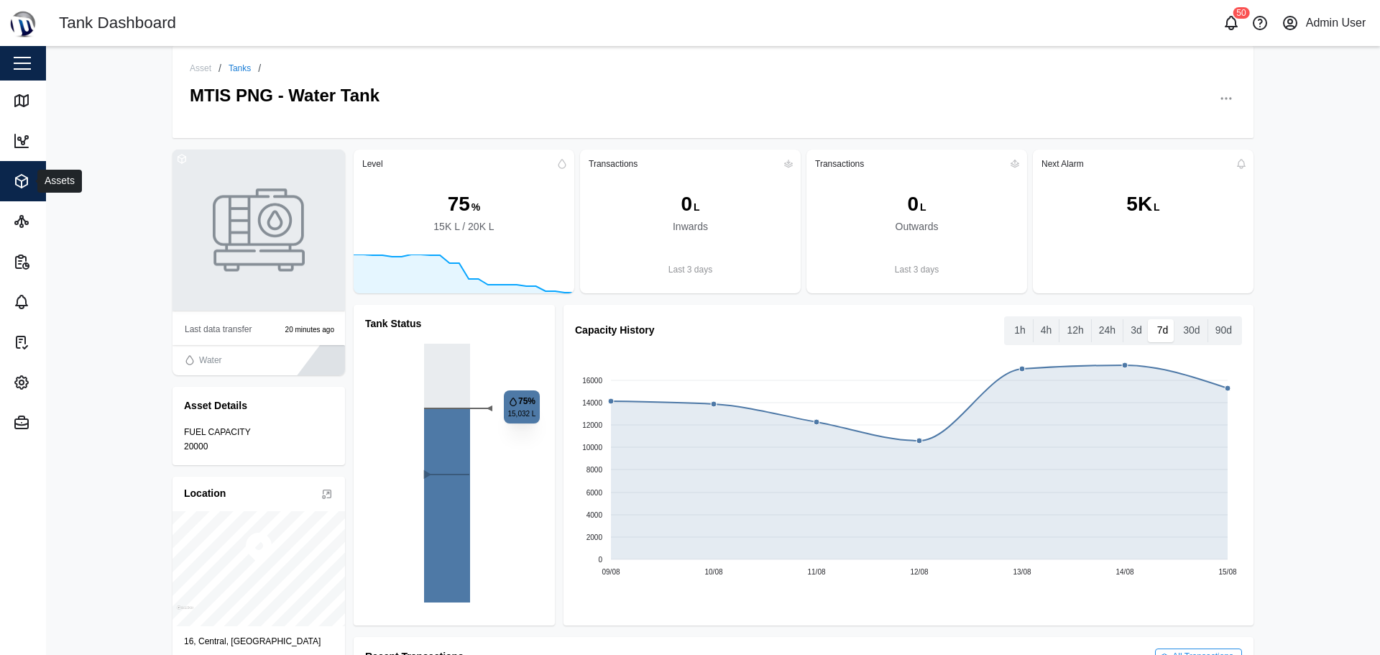
click at [22, 184] on icon "button" at bounding box center [22, 184] width 0 height 6
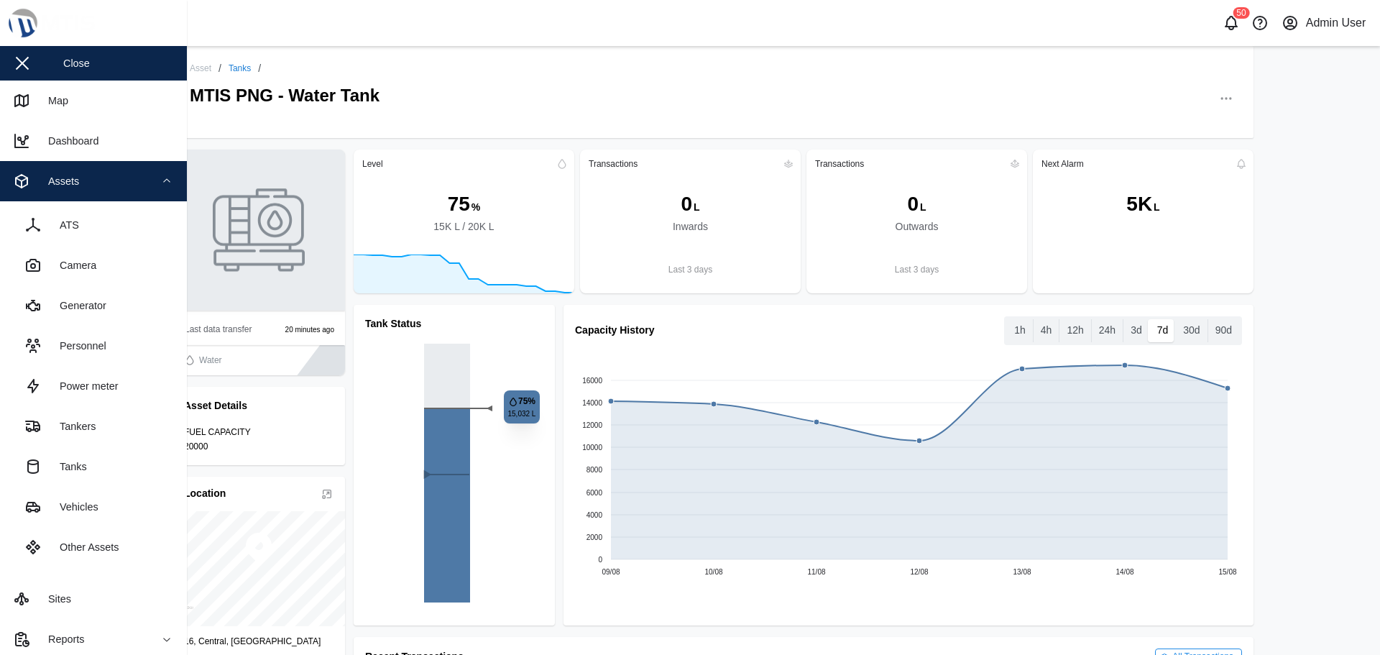
click at [68, 234] on link "ATS" at bounding box center [94, 225] width 164 height 40
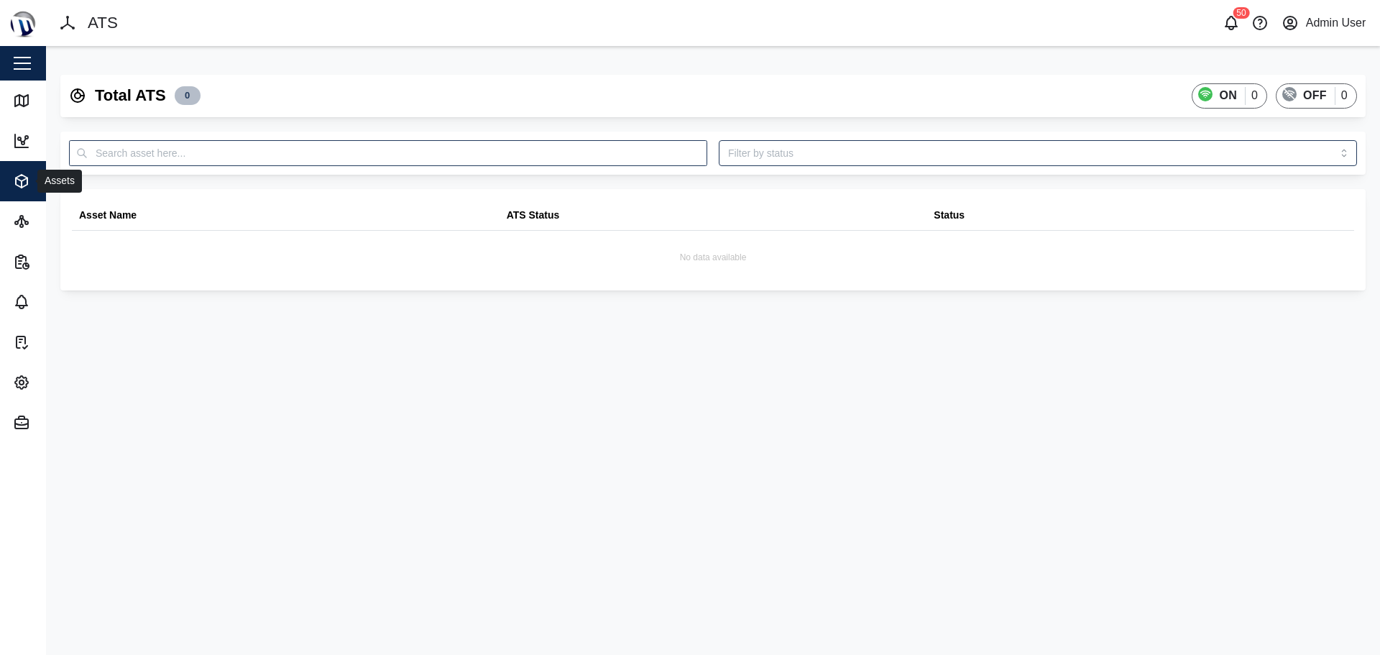
click at [31, 181] on div "Assets" at bounding box center [78, 181] width 131 height 17
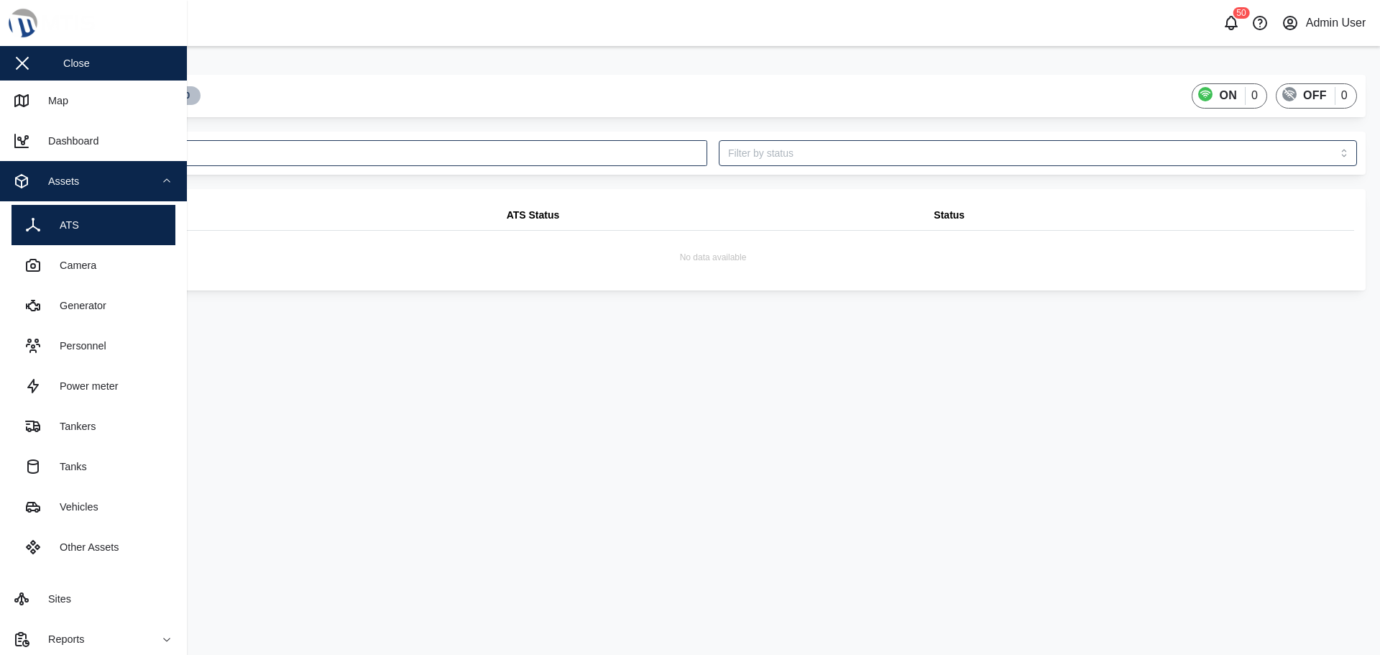
click at [587, 247] on div "No data available" at bounding box center [713, 255] width 1282 height 48
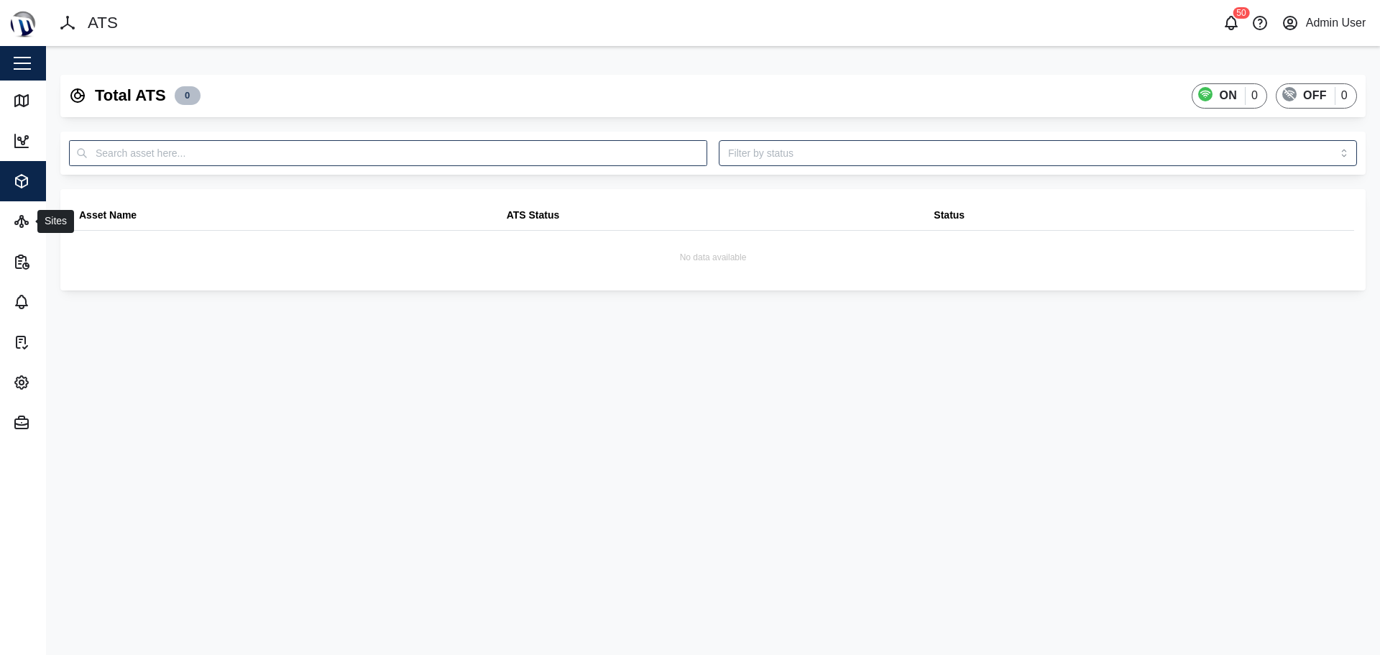
click at [22, 229] on icon at bounding box center [21, 221] width 17 height 17
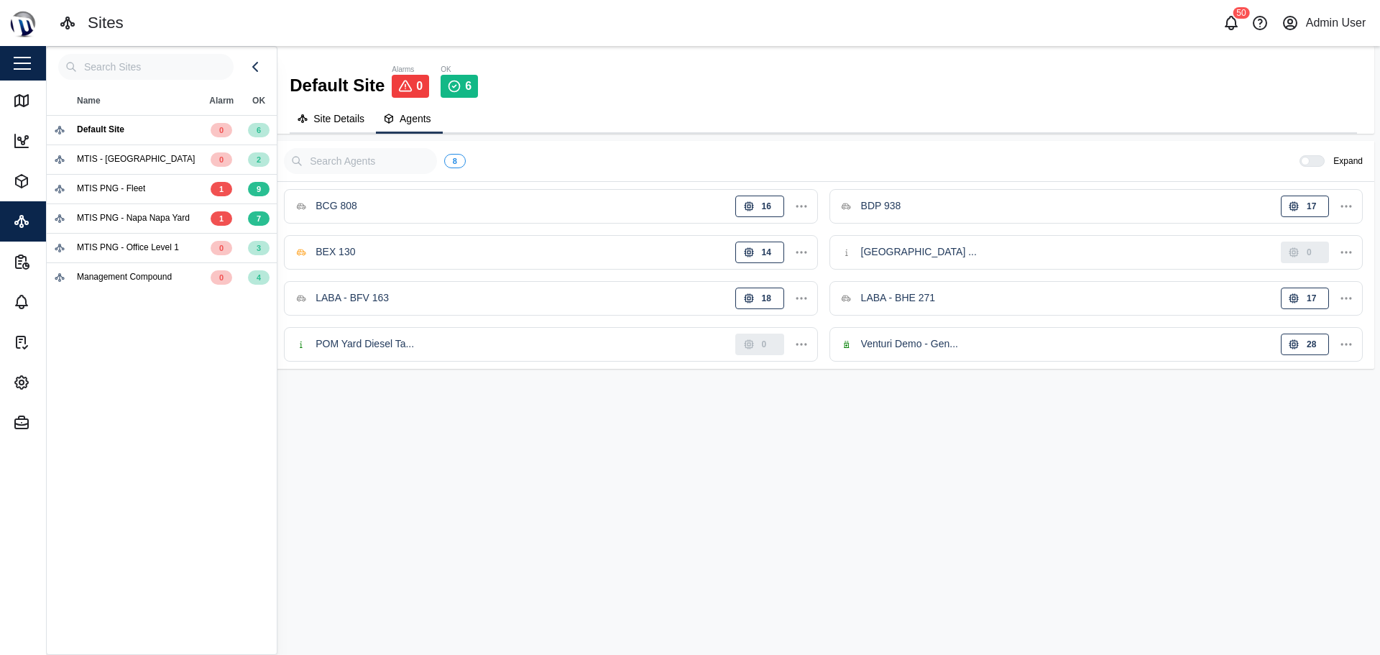
click at [329, 115] on span "Site Details" at bounding box center [338, 119] width 51 height 10
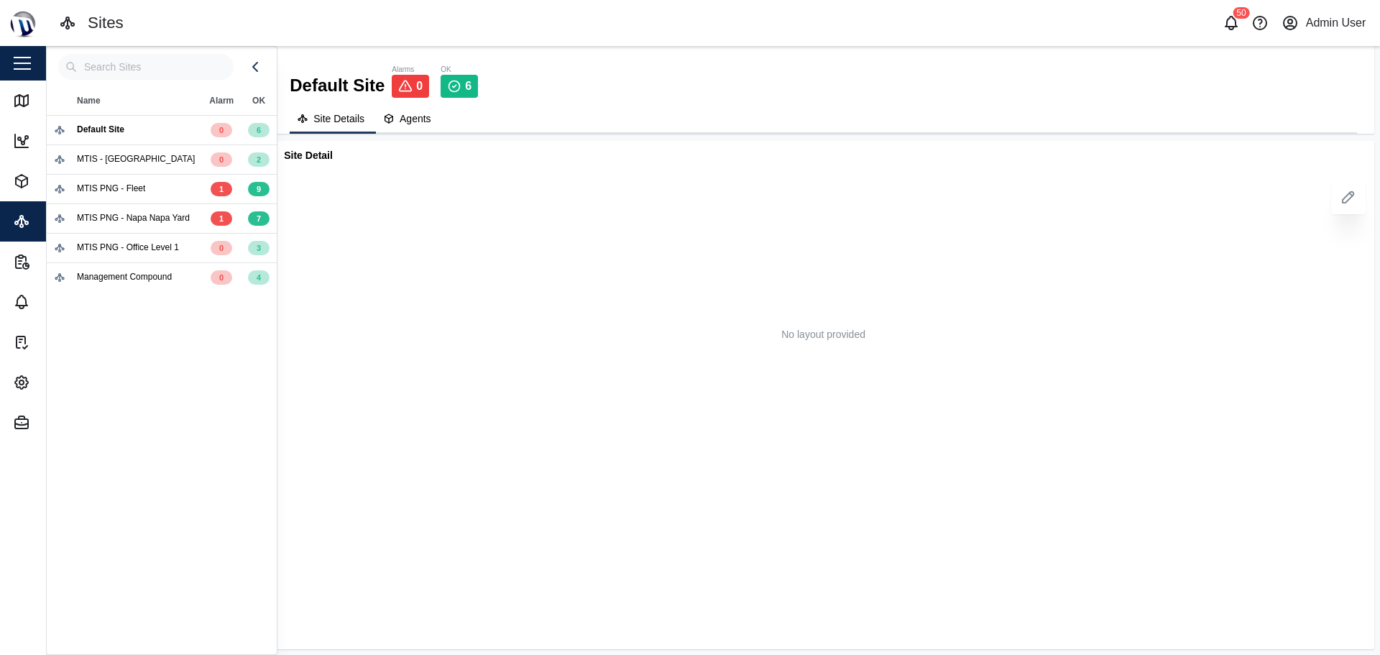
click at [161, 182] on div "MTIS PNG - Fleet" at bounding box center [124, 189] width 141 height 14
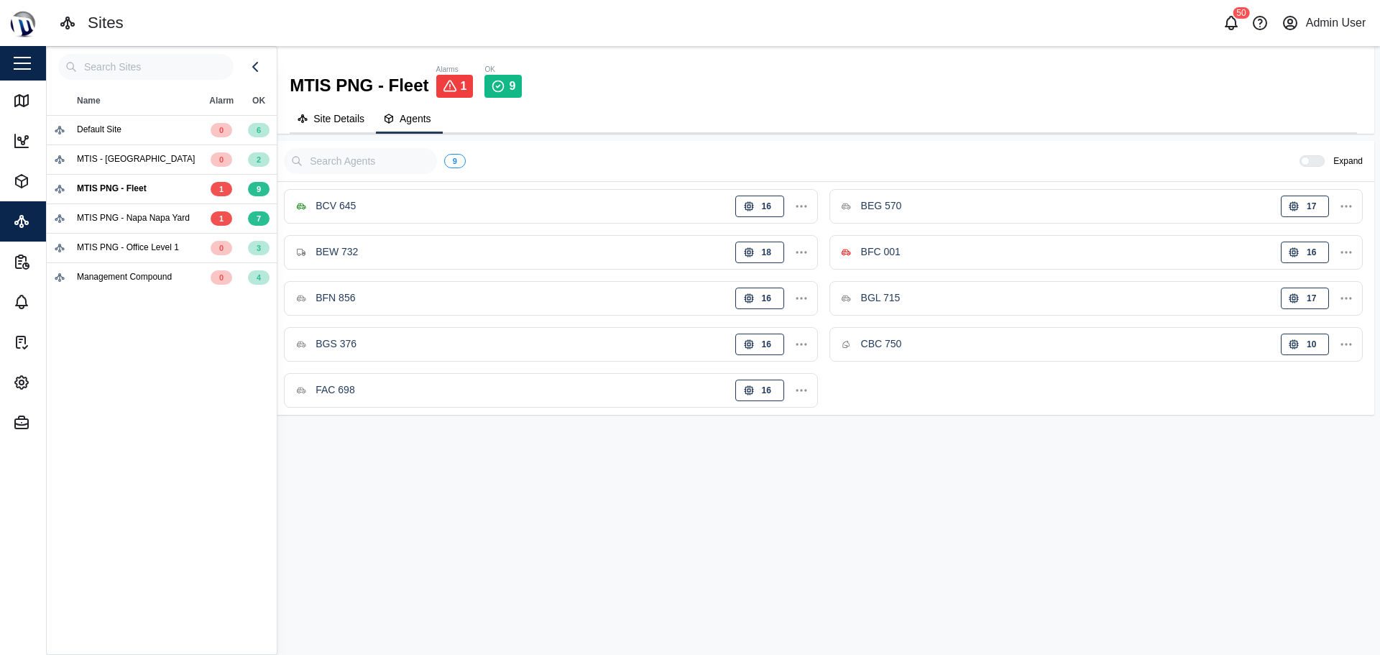
click at [343, 114] on span "Site Details" at bounding box center [338, 119] width 51 height 10
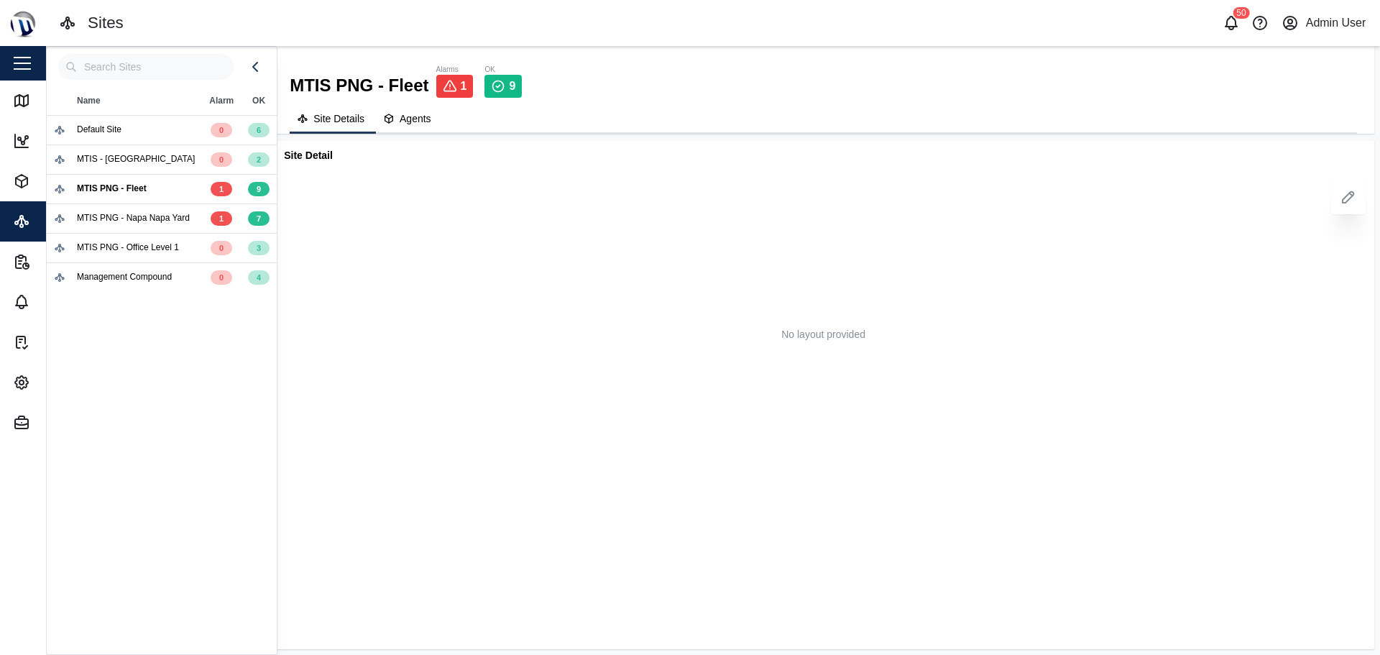
click at [144, 220] on div "MTIS PNG - Napa Napa Yard" at bounding box center [133, 218] width 113 height 14
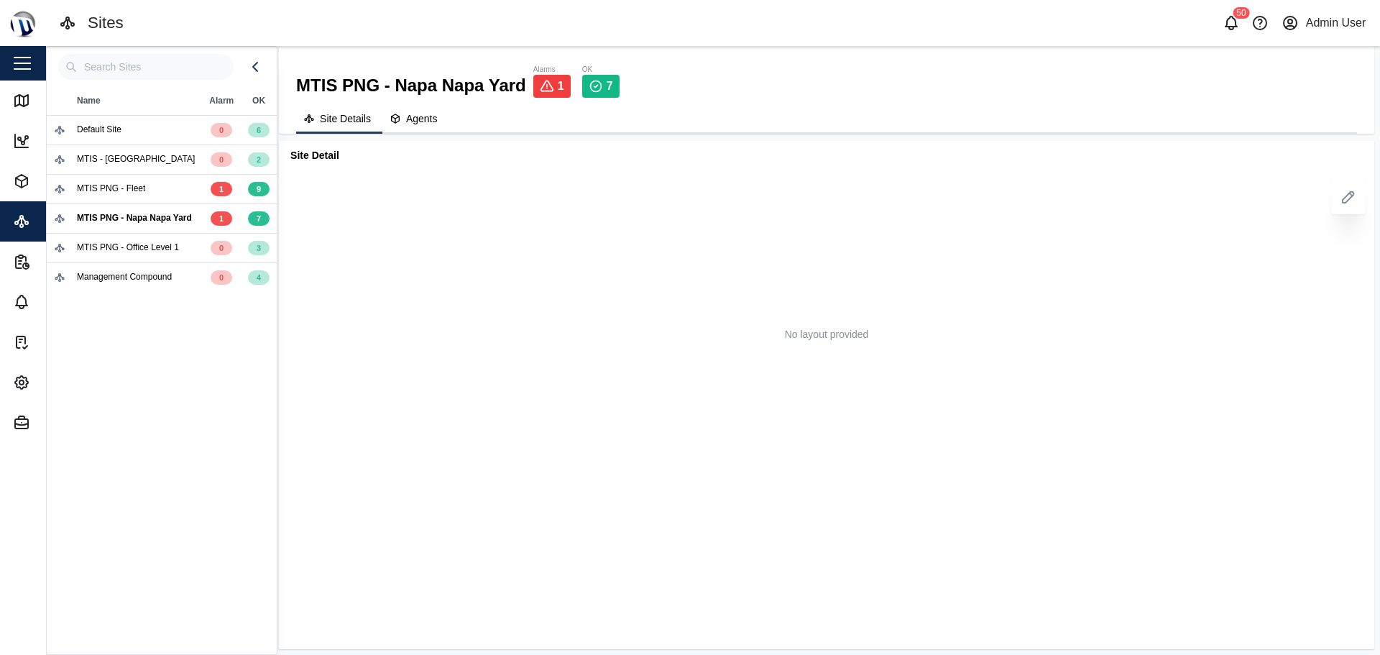
click at [332, 116] on span "Site Details" at bounding box center [345, 119] width 51 height 10
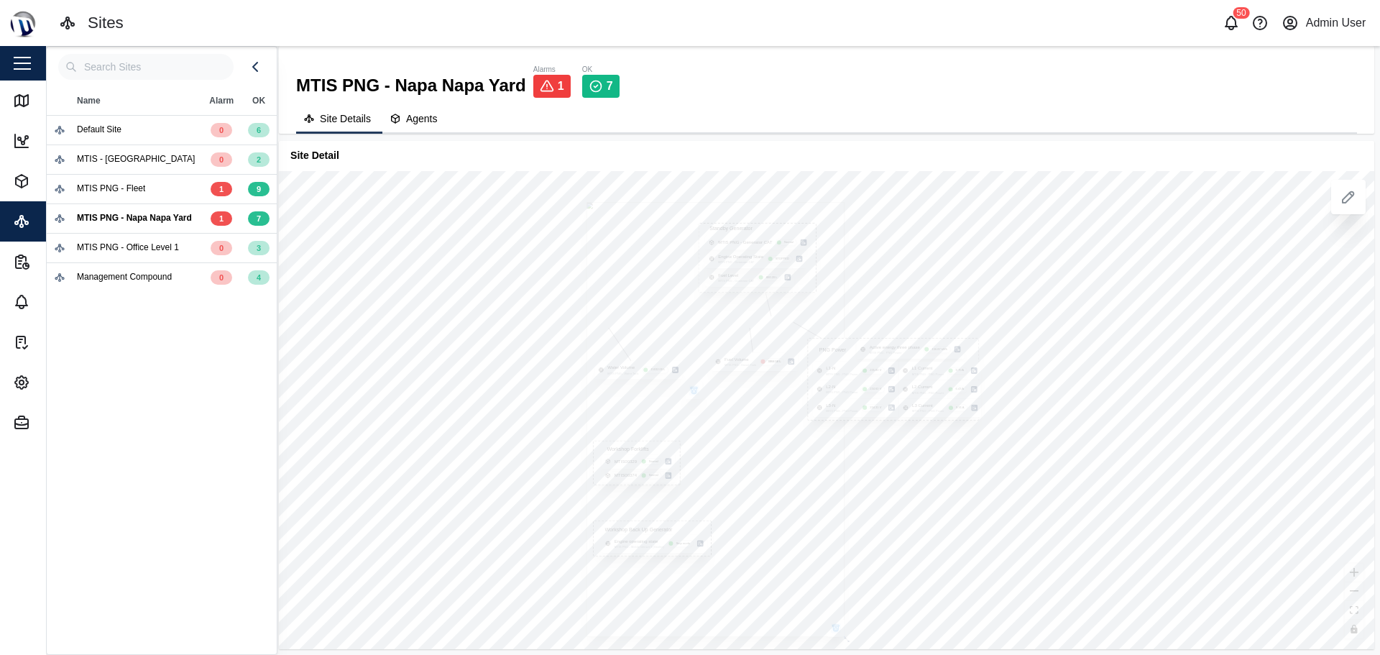
drag, startPoint x: 515, startPoint y: 428, endPoint x: 520, endPoint y: 437, distance: 10.6
click at [1362, 206] on div at bounding box center [1348, 197] width 35 height 35
click at [1354, 201] on icon at bounding box center [1348, 196] width 17 height 17
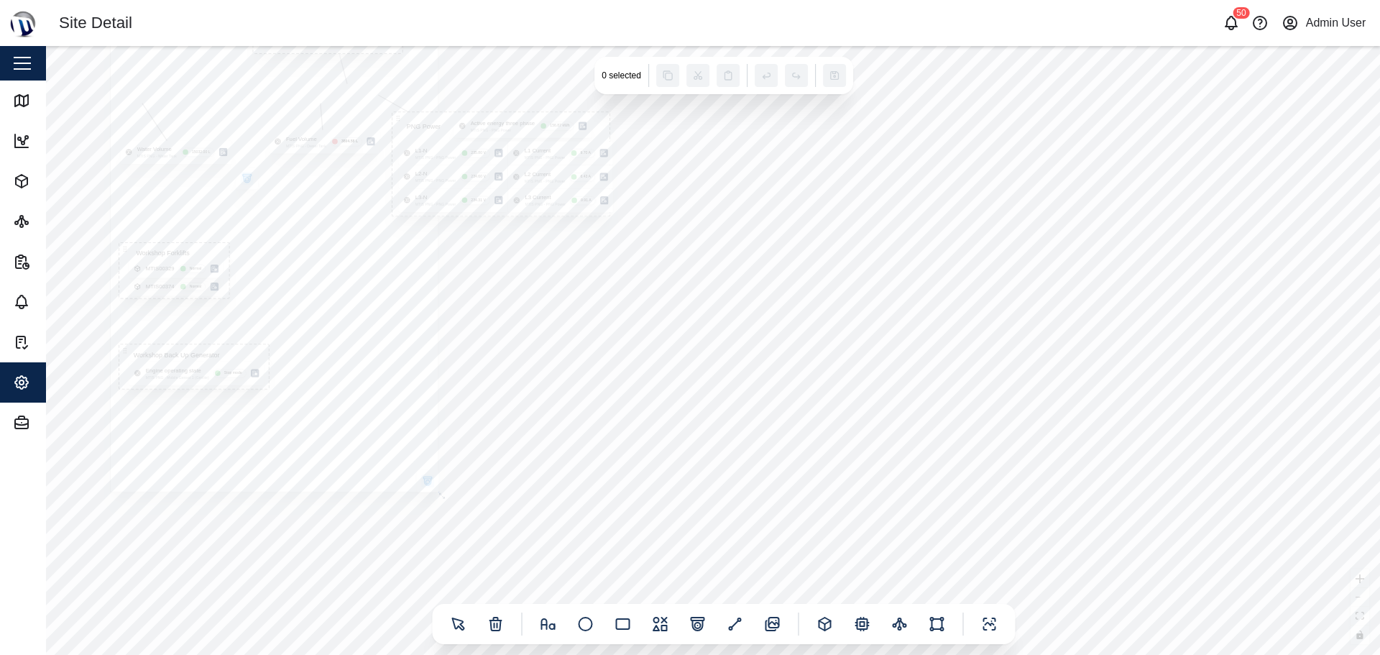
drag, startPoint x: 932, startPoint y: 454, endPoint x: 555, endPoint y: 352, distance: 390.3
click at [556, 351] on div "PNG Power Active energy three phase MTIS PNG - PNG Power 156.87 kWh L1-N MTIS P…" at bounding box center [713, 350] width 1334 height 609
drag, startPoint x: 603, startPoint y: 405, endPoint x: 689, endPoint y: 462, distance: 103.1
click at [689, 462] on div "PNG Power Active energy three phase MTIS PNG - PNG Power 156.87 kWh L1-N MTIS P…" at bounding box center [713, 350] width 1334 height 609
click at [22, 310] on icon at bounding box center [21, 301] width 17 height 17
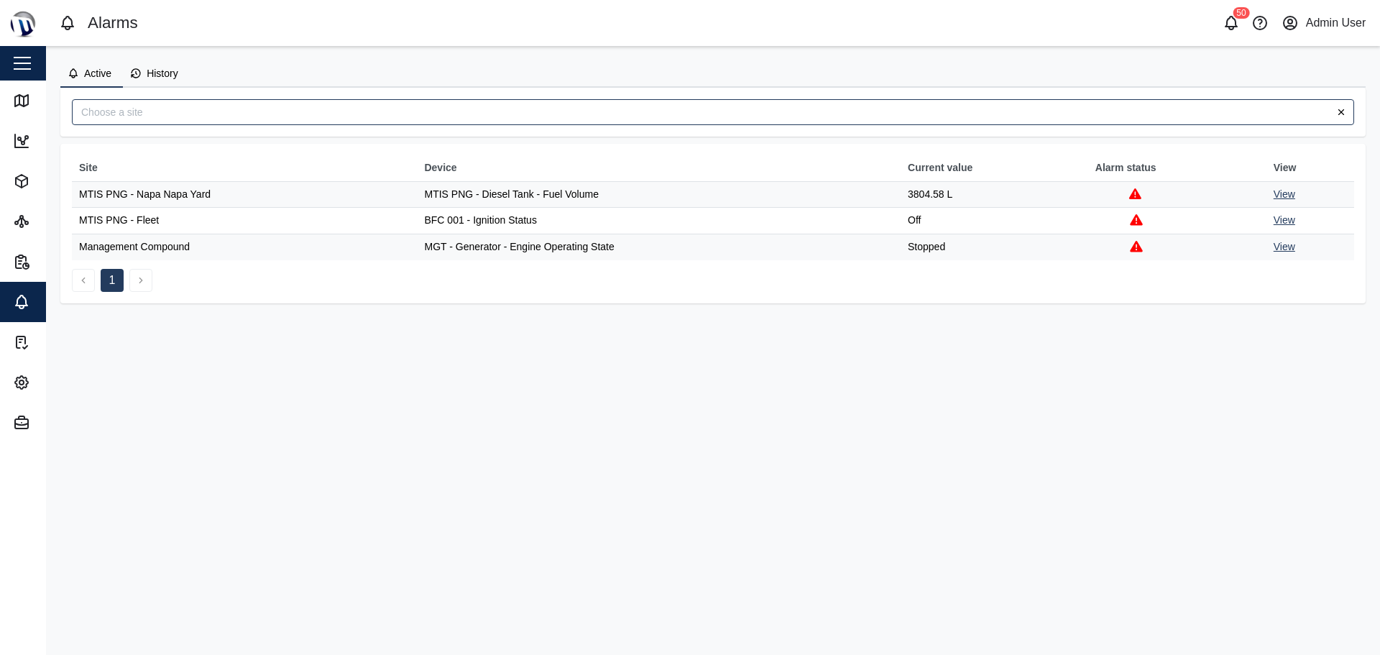
click at [1280, 195] on link "View" at bounding box center [1285, 194] width 22 height 12
